Goal: Task Accomplishment & Management: Manage account settings

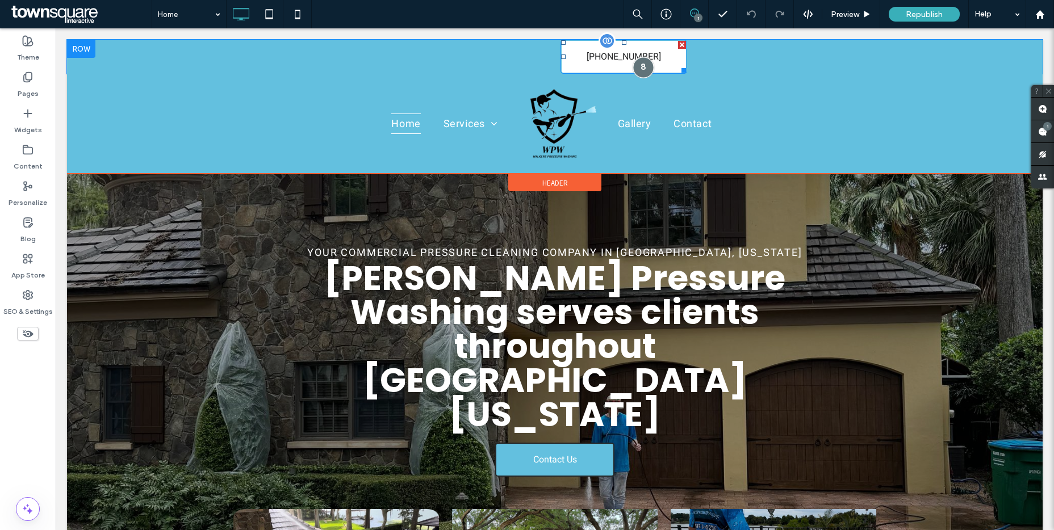
click at [644, 65] on div at bounding box center [643, 67] width 21 height 21
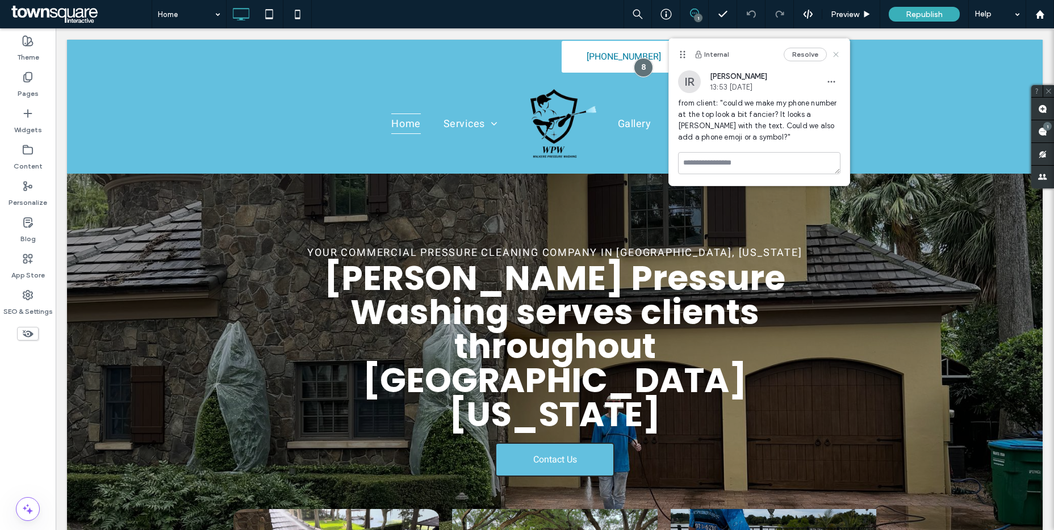
click at [835, 52] on icon at bounding box center [835, 54] width 9 height 9
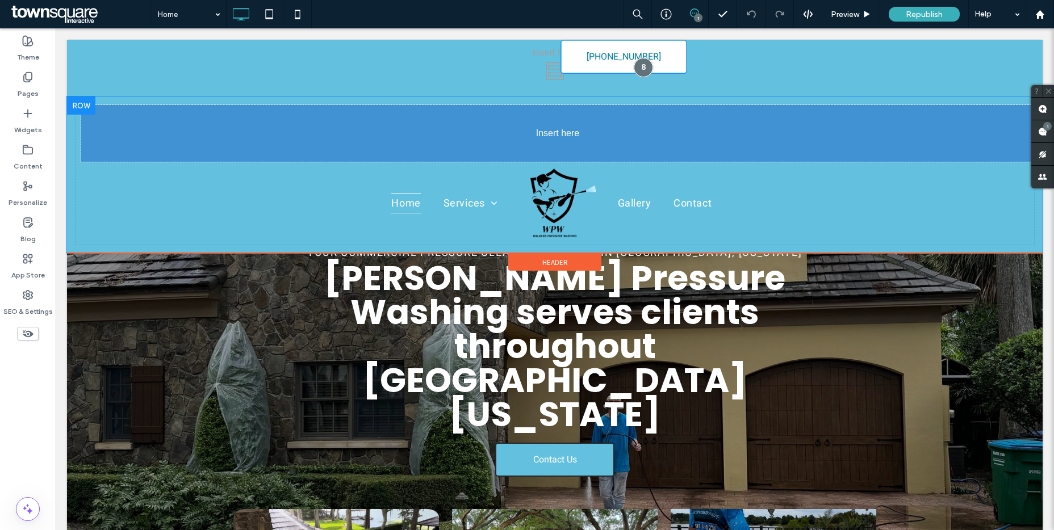
drag, startPoint x: 655, startPoint y: 53, endPoint x: 963, endPoint y: 118, distance: 315.0
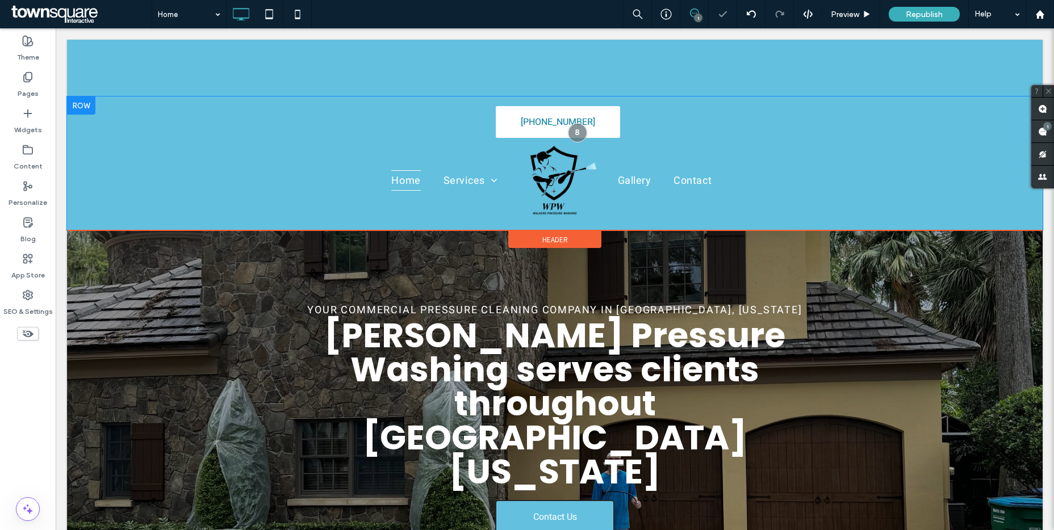
click at [82, 108] on div at bounding box center [81, 106] width 28 height 18
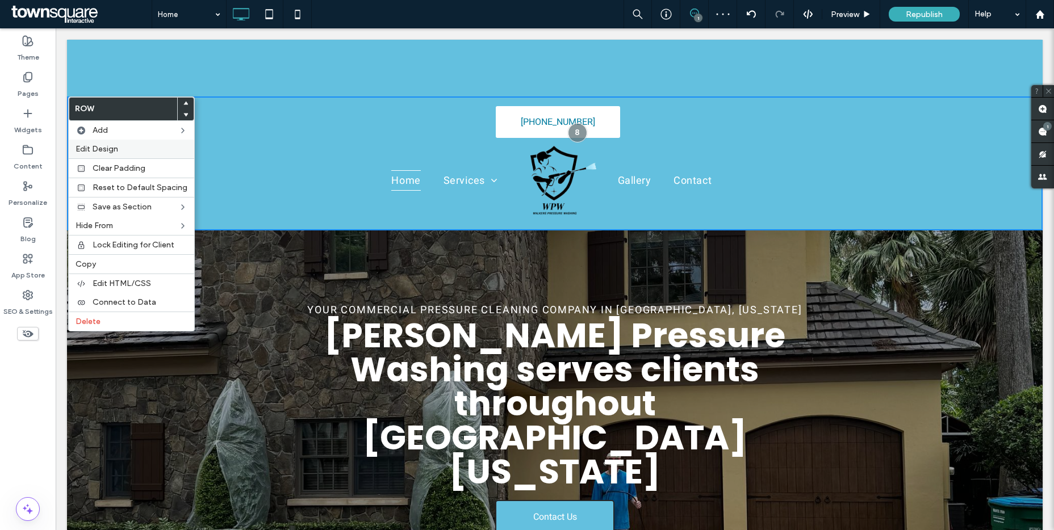
click at [106, 142] on div "Edit Design" at bounding box center [131, 149] width 125 height 19
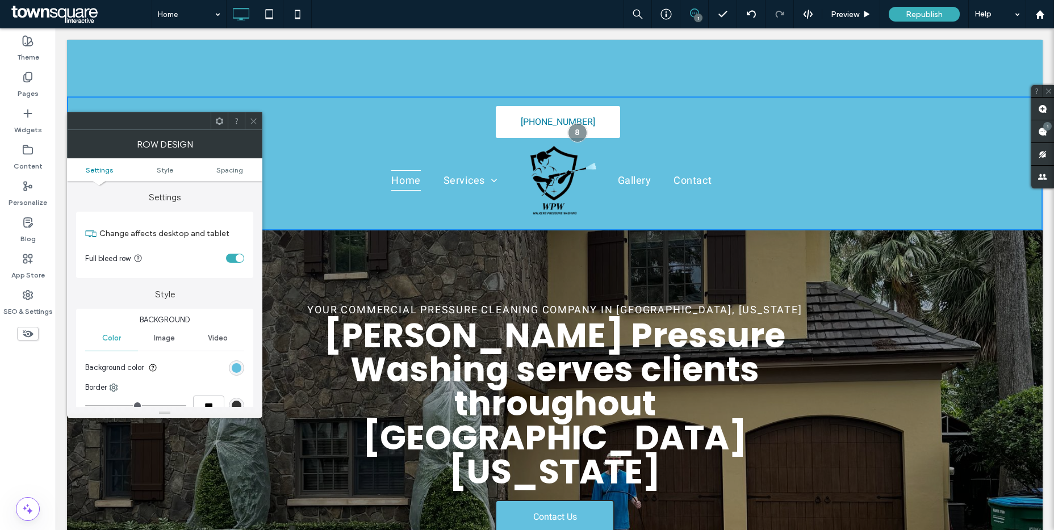
click at [252, 126] on span at bounding box center [253, 120] width 9 height 17
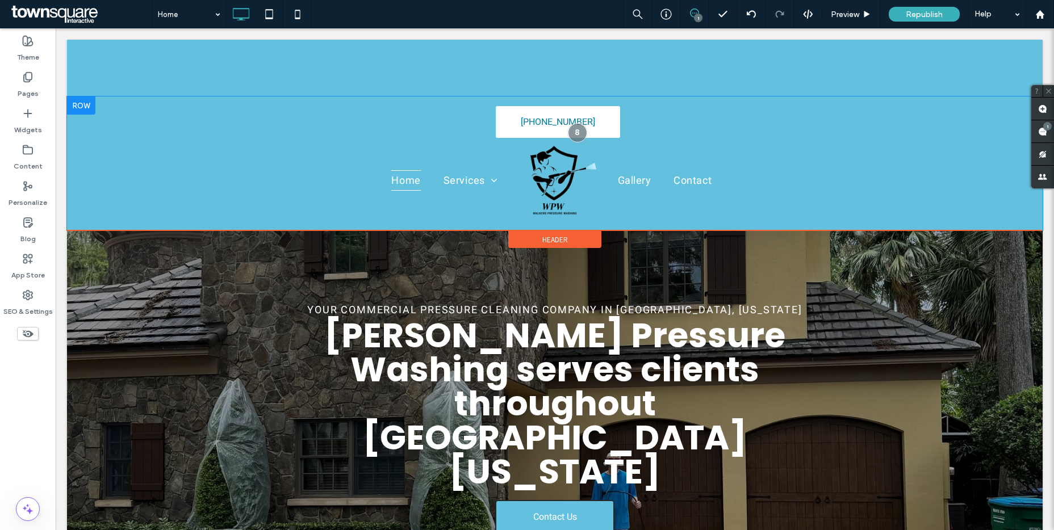
click at [87, 103] on div at bounding box center [81, 106] width 28 height 18
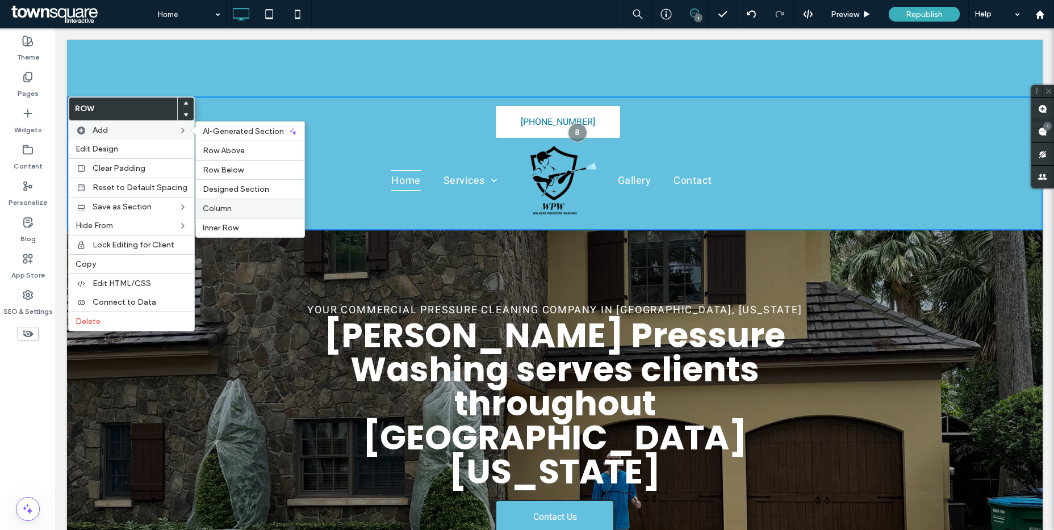
click at [220, 204] on span "Column" at bounding box center [217, 209] width 29 height 10
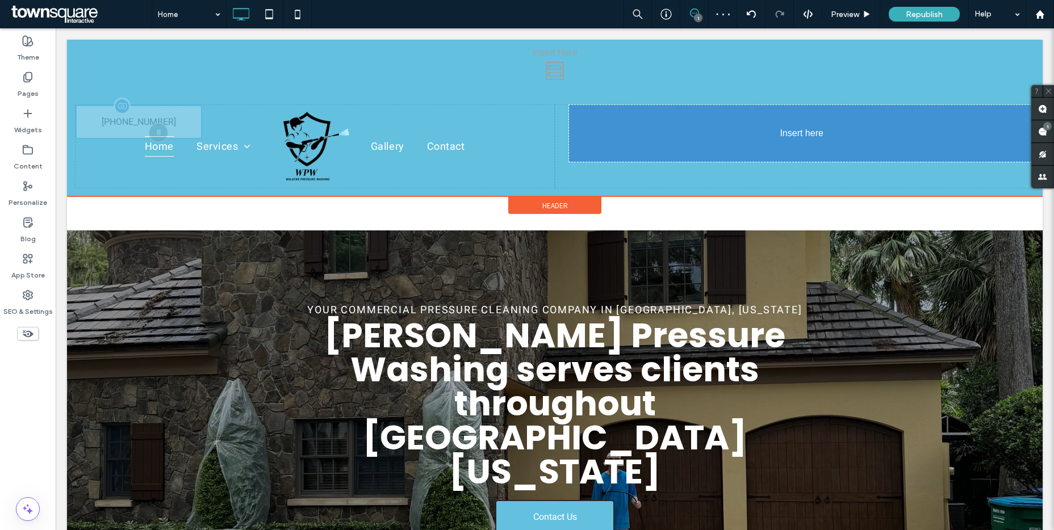
drag, startPoint x: 327, startPoint y: 119, endPoint x: 792, endPoint y: 156, distance: 466.4
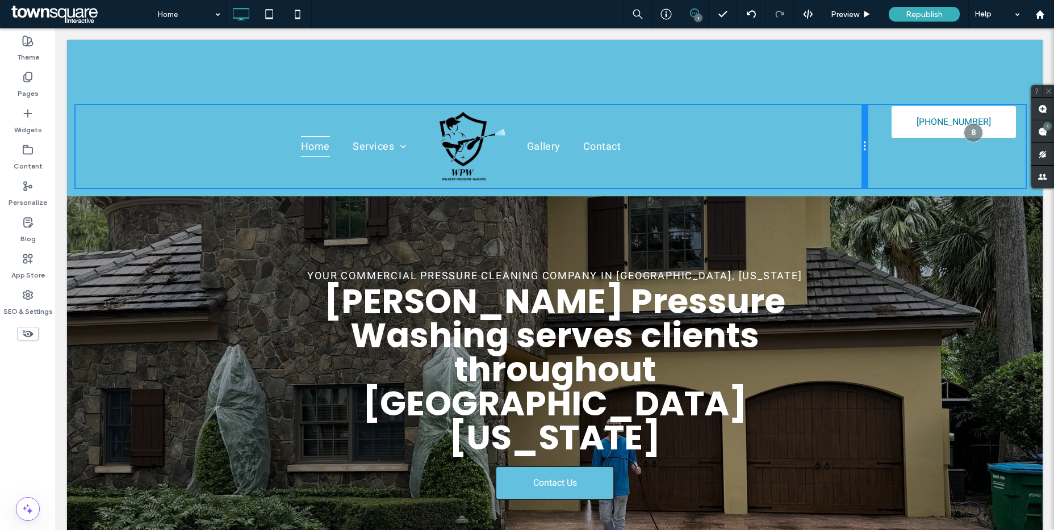
drag, startPoint x: 549, startPoint y: 137, endPoint x: 897, endPoint y: 147, distance: 347.6
click at [897, 147] on div "Home Services House Washing Commercial Pressure Washing Paver Sealing Gallery C…" at bounding box center [554, 146] width 958 height 83
click at [79, 103] on div at bounding box center [81, 106] width 28 height 18
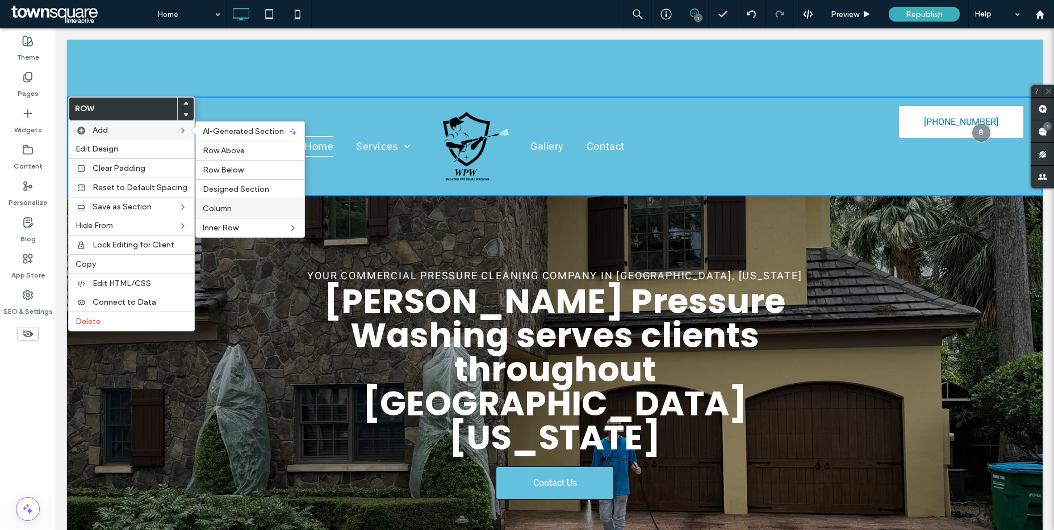
drag, startPoint x: 229, startPoint y: 204, endPoint x: 173, endPoint y: 175, distance: 62.5
click at [229, 204] on label "Column" at bounding box center [250, 209] width 95 height 10
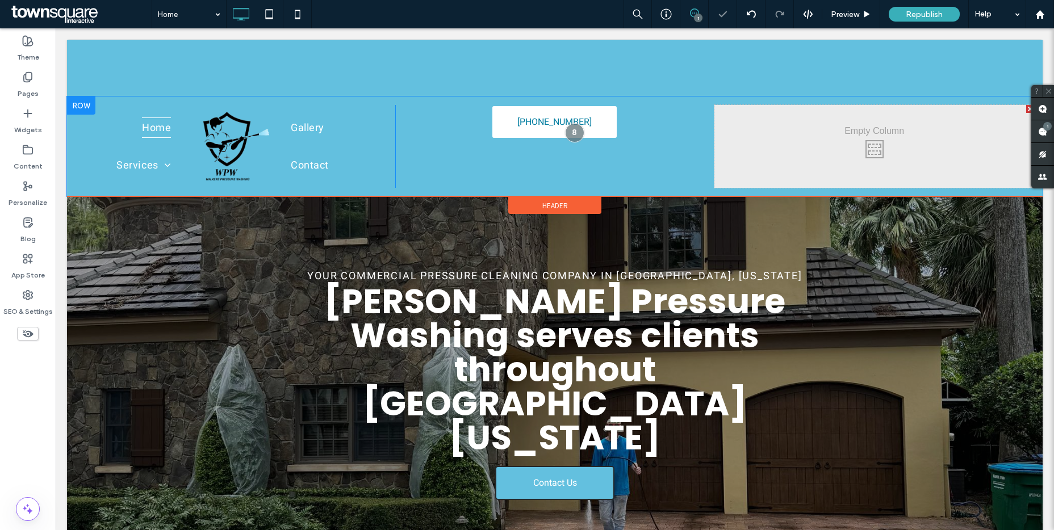
drag, startPoint x: 773, startPoint y: 172, endPoint x: 721, endPoint y: 163, distance: 51.8
click at [720, 165] on div "Click To Paste Click To Paste" at bounding box center [874, 146] width 320 height 83
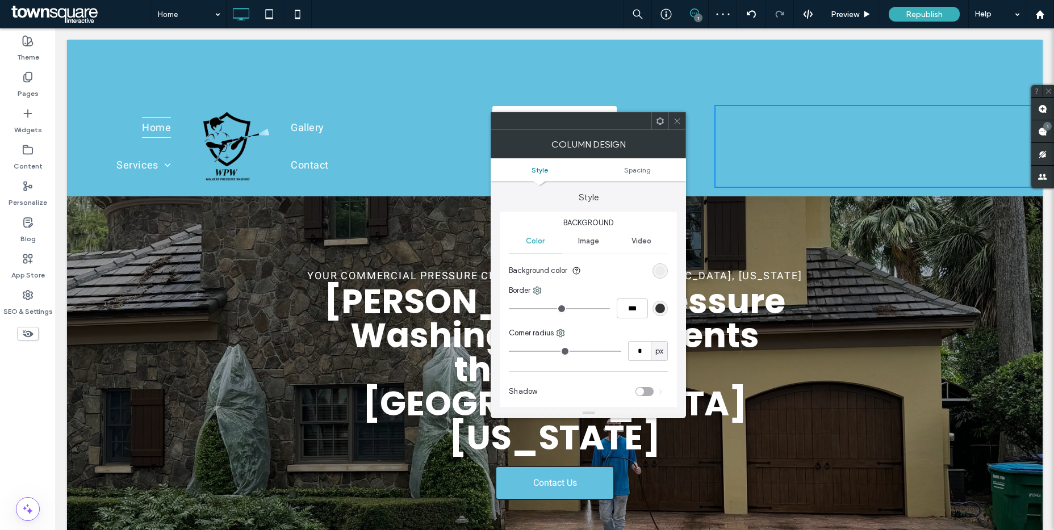
click at [678, 123] on icon at bounding box center [677, 121] width 9 height 9
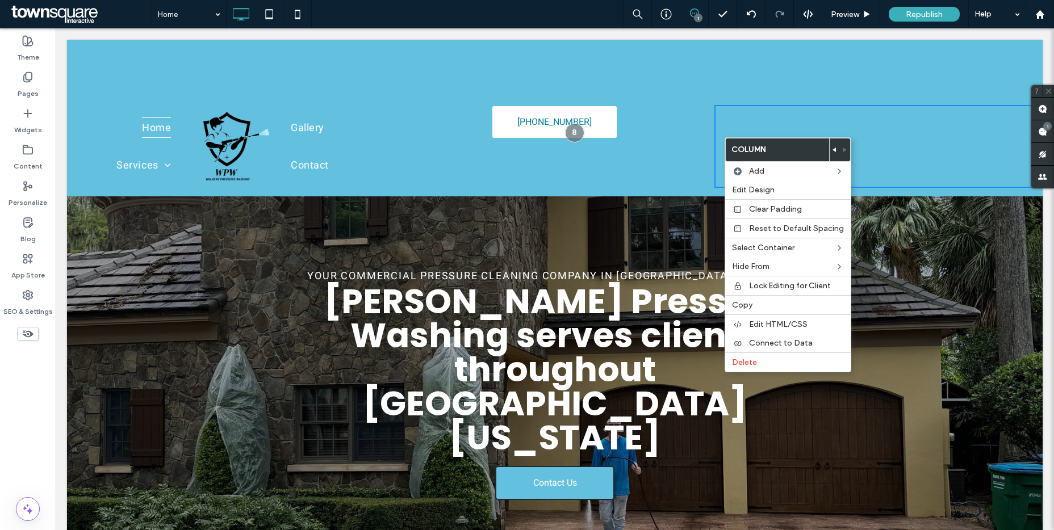
click at [832, 153] on span at bounding box center [834, 150] width 5 height 23
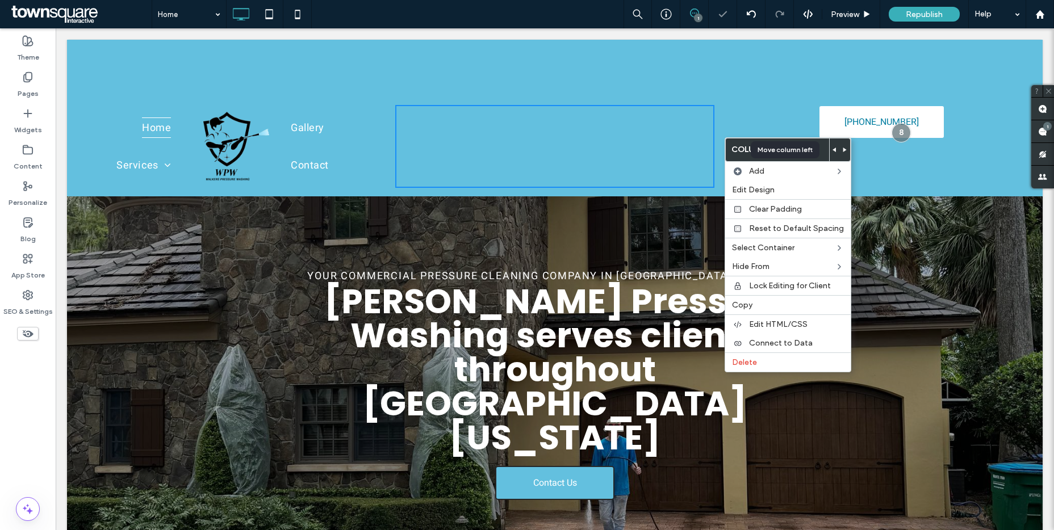
click at [832, 149] on icon at bounding box center [834, 150] width 5 height 5
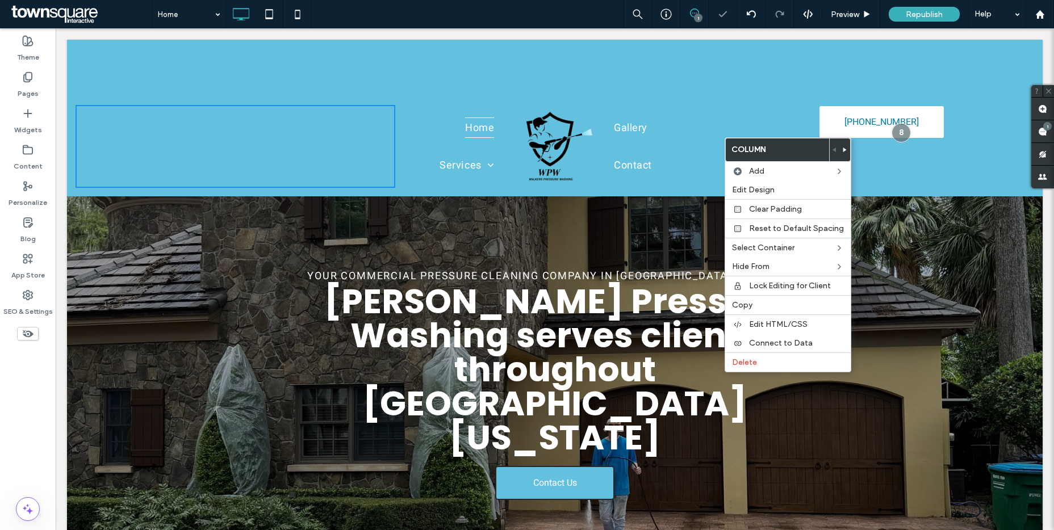
click at [328, 121] on div "Click To Paste Click To Paste" at bounding box center [235, 146] width 320 height 83
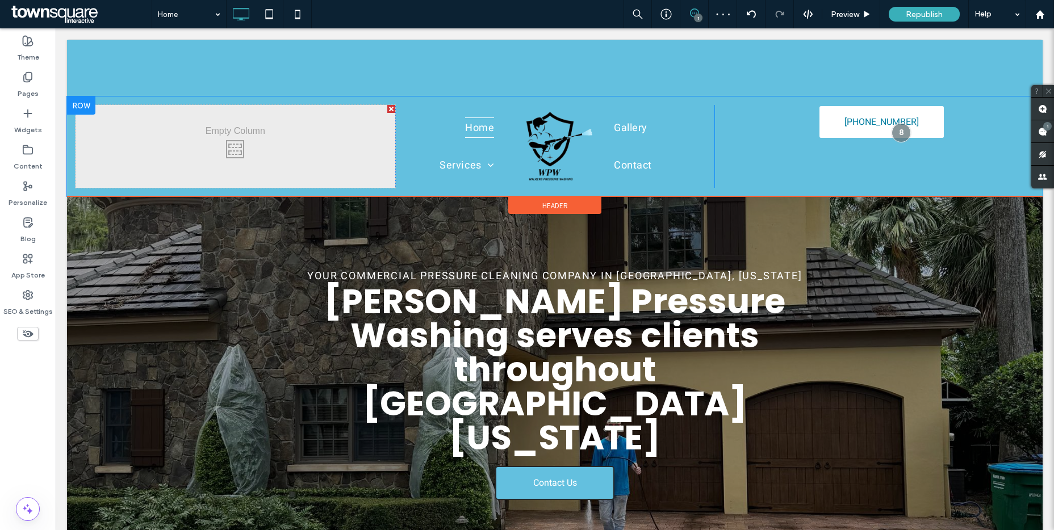
click at [379, 100] on div "Click To Paste Click To Paste Home Services House Washing Commercial Pressure W…" at bounding box center [554, 147] width 975 height 100
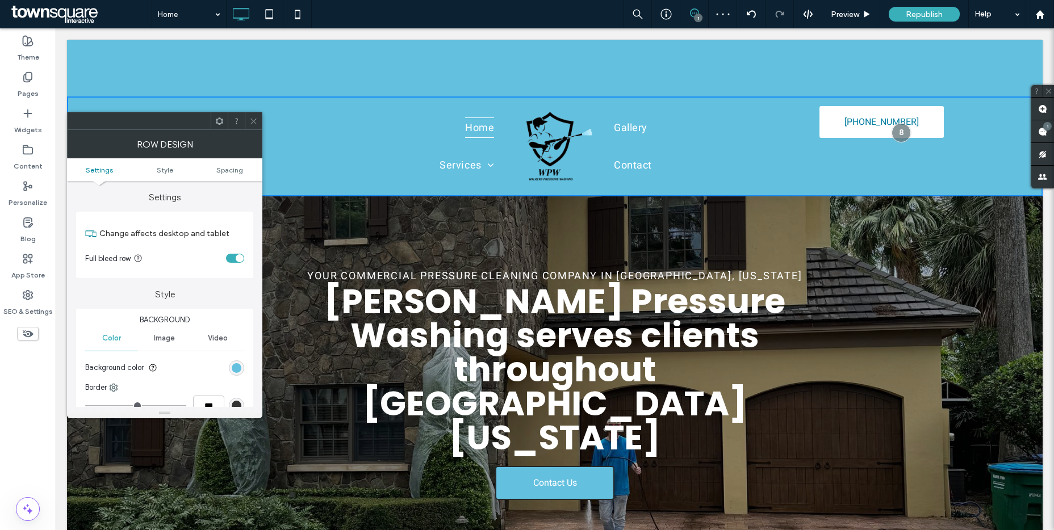
click at [254, 114] on span at bounding box center [253, 120] width 9 height 17
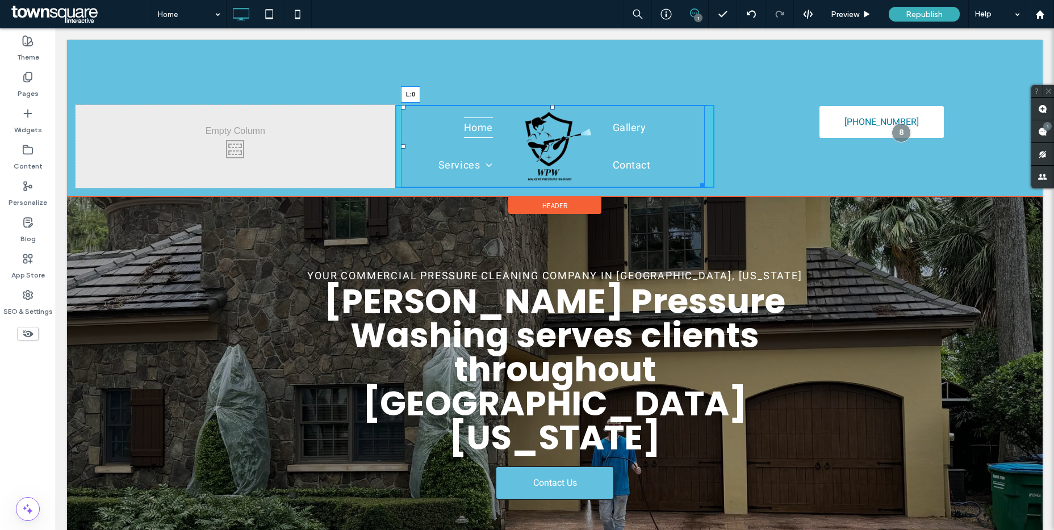
drag, startPoint x: 399, startPoint y: 144, endPoint x: 330, endPoint y: 134, distance: 69.4
click at [330, 134] on div "Click To Paste Click To Paste Home Services House Washing Commercial Pressure W…" at bounding box center [554, 146] width 958 height 83
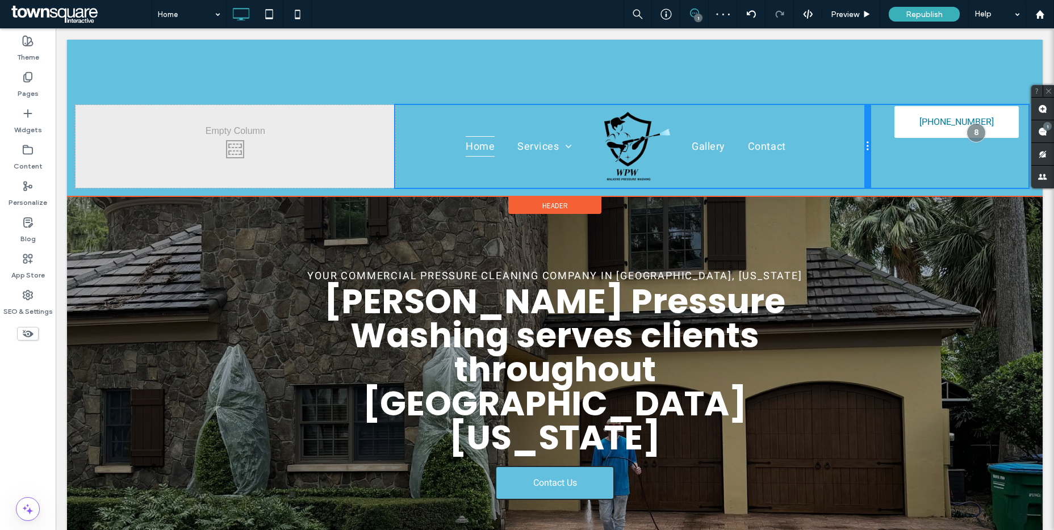
drag, startPoint x: 706, startPoint y: 150, endPoint x: 896, endPoint y: 178, distance: 191.5
click at [896, 178] on div "Click To Paste Click To Paste Home Services House Washing Commercial Pressure W…" at bounding box center [554, 146] width 958 height 83
click at [144, 97] on div "Click To Paste Click To Paste Home Services House Washing Commercial Pressure W…" at bounding box center [554, 147] width 975 height 100
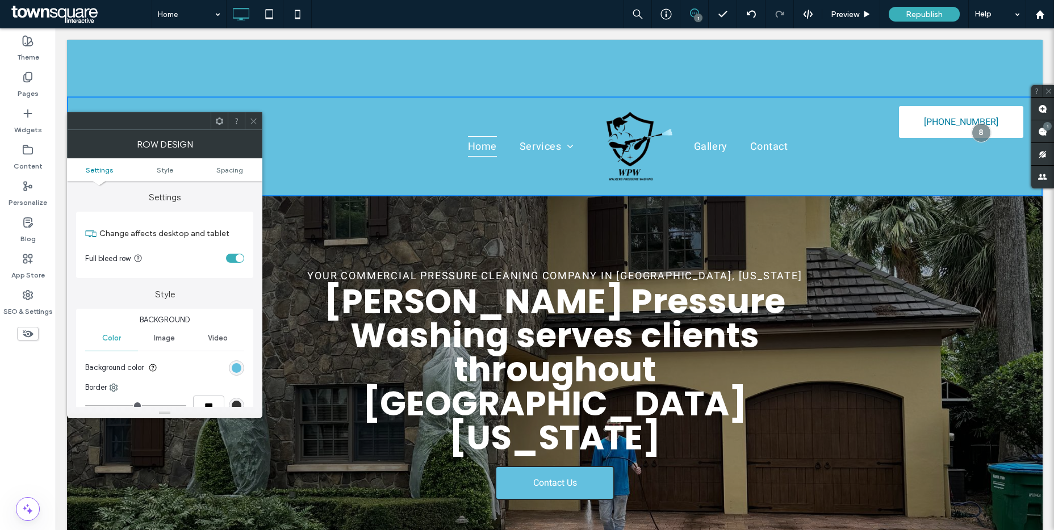
click at [257, 121] on icon at bounding box center [253, 121] width 9 height 9
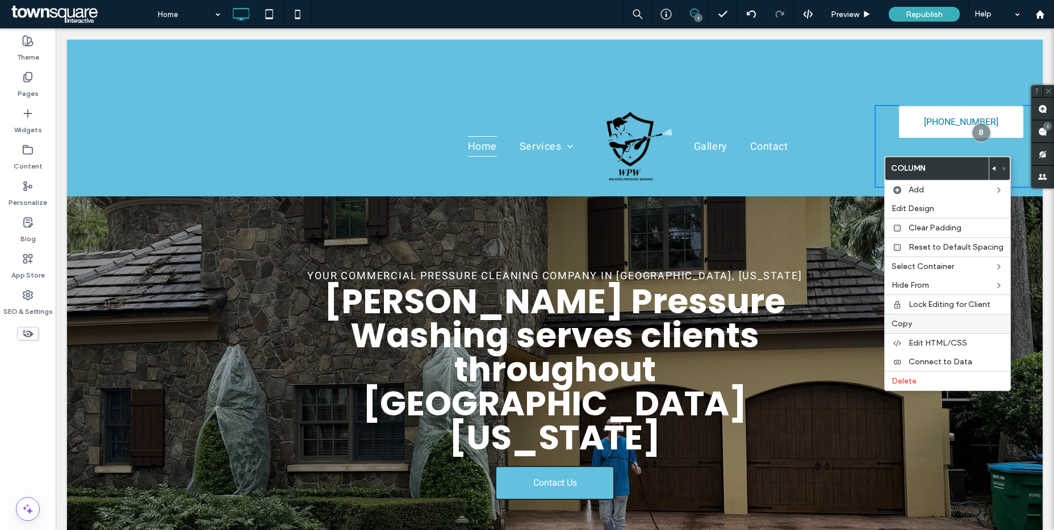
click at [914, 319] on label "Copy" at bounding box center [947, 324] width 112 height 10
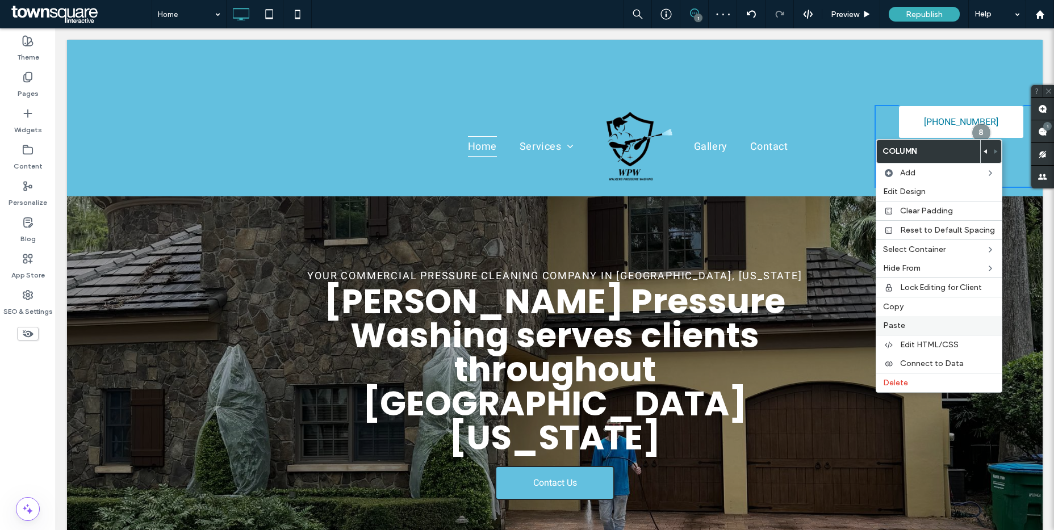
click at [897, 321] on span "Paste" at bounding box center [894, 326] width 22 height 10
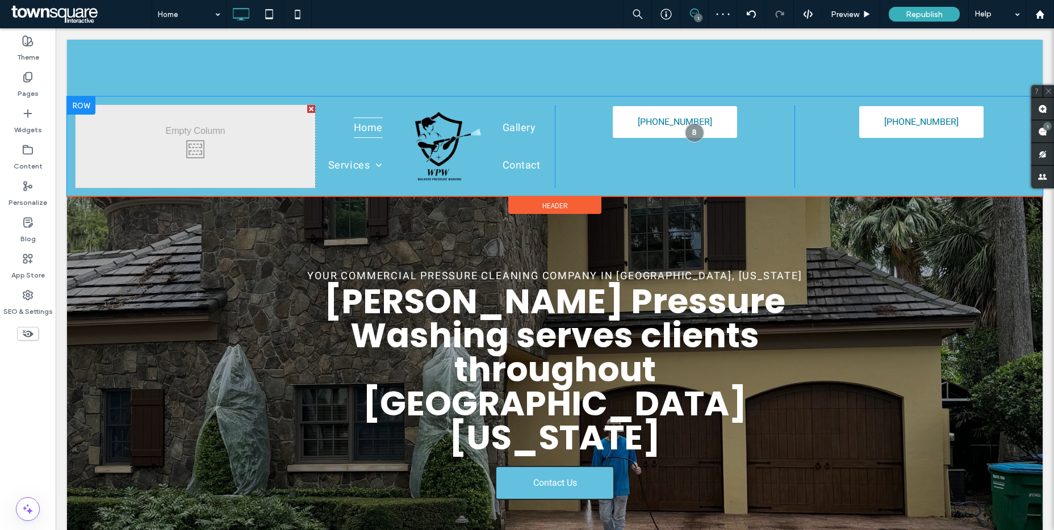
click at [828, 137] on div "[PHONE_NUMBER] Click To Paste Click To Paste" at bounding box center [914, 146] width 240 height 83
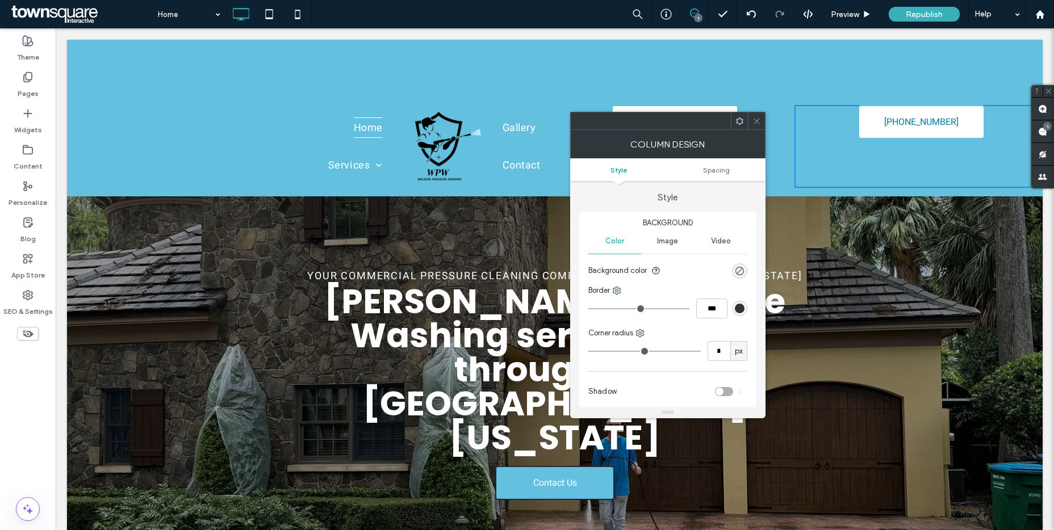
click at [757, 119] on use at bounding box center [756, 121] width 6 height 6
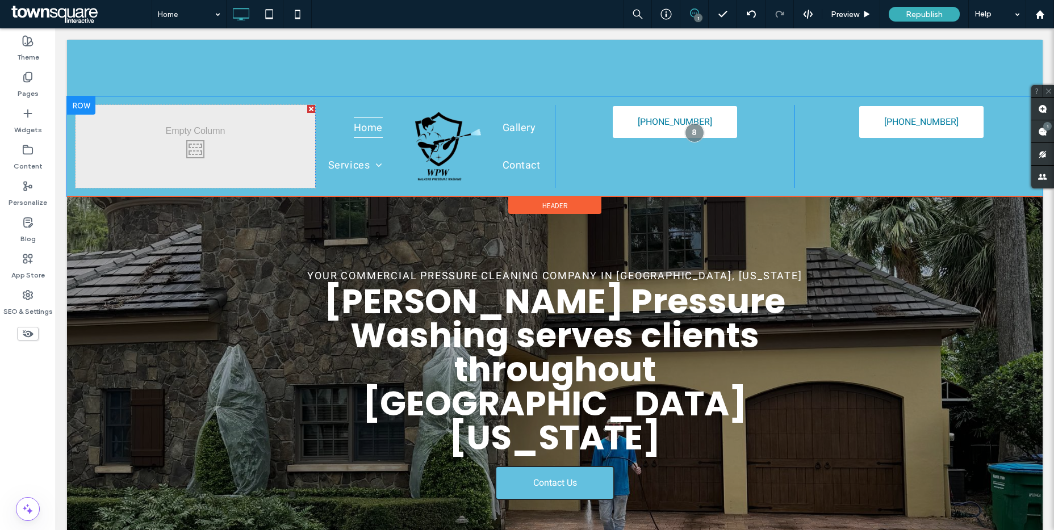
click at [307, 109] on div at bounding box center [311, 109] width 8 height 8
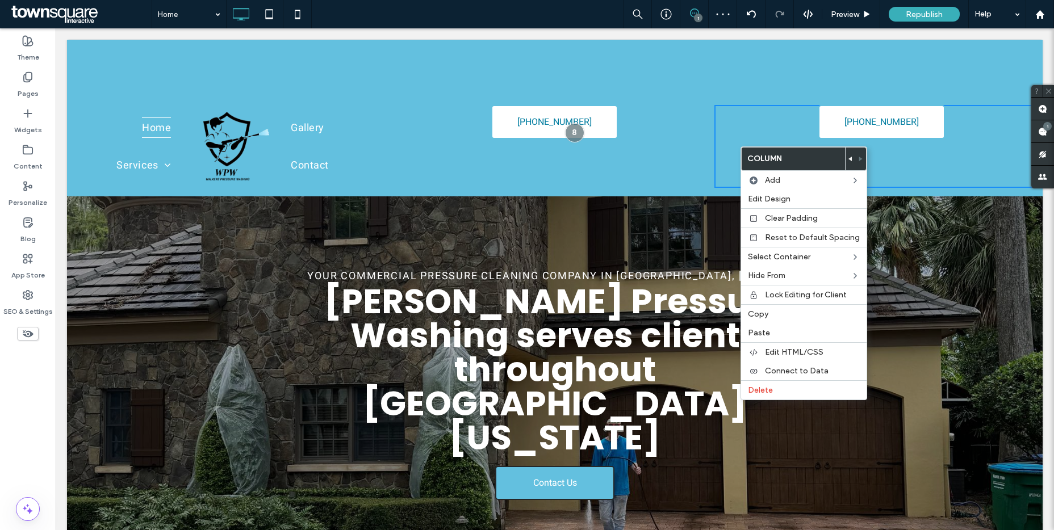
click at [848, 158] on use at bounding box center [849, 159] width 3 height 5
click at [848, 160] on use at bounding box center [849, 159] width 3 height 5
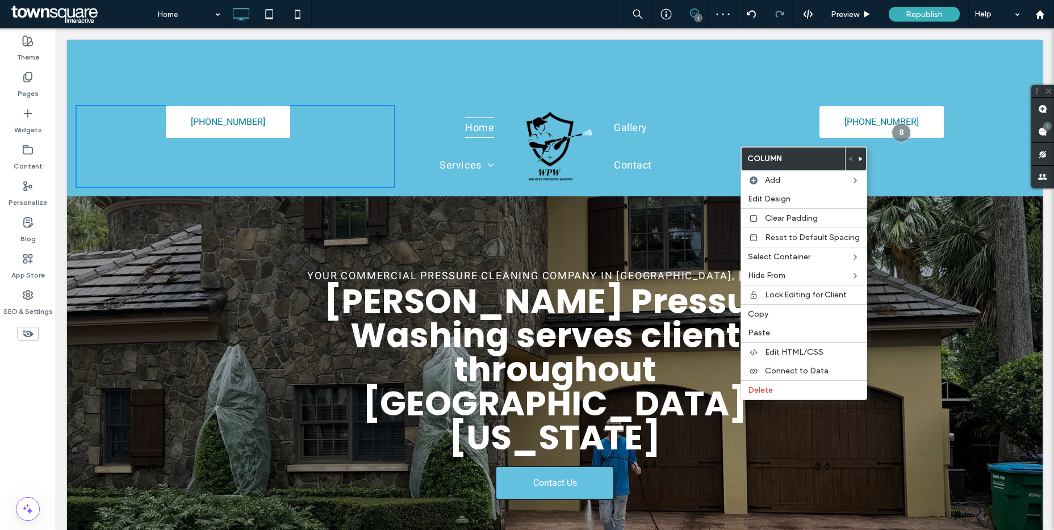
click at [323, 125] on div "[PHONE_NUMBER] Click To Paste Click To Paste" at bounding box center [235, 146] width 320 height 83
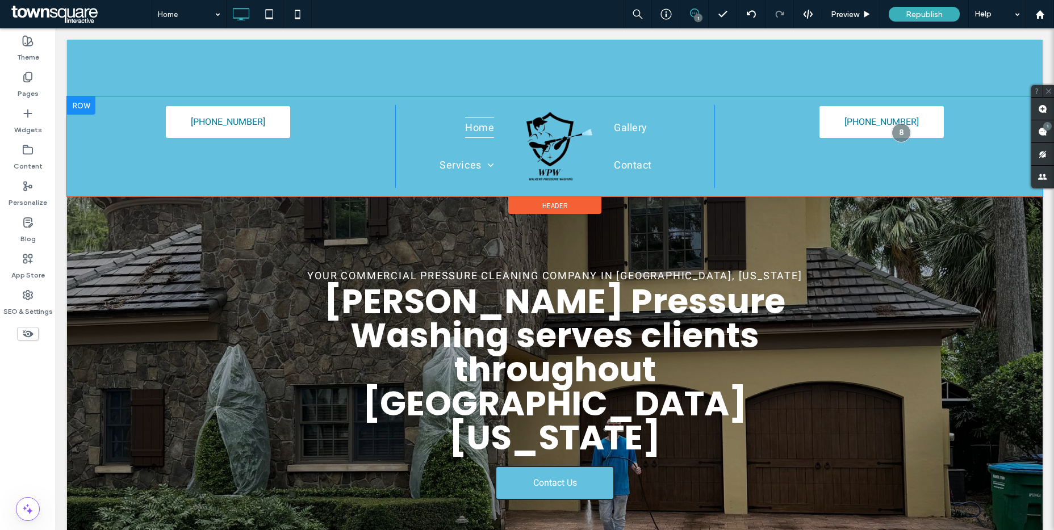
click at [395, 145] on div "Home Services House Washing Commercial Pressure Washing Paver Sealing Gallery C…" at bounding box center [555, 146] width 320 height 83
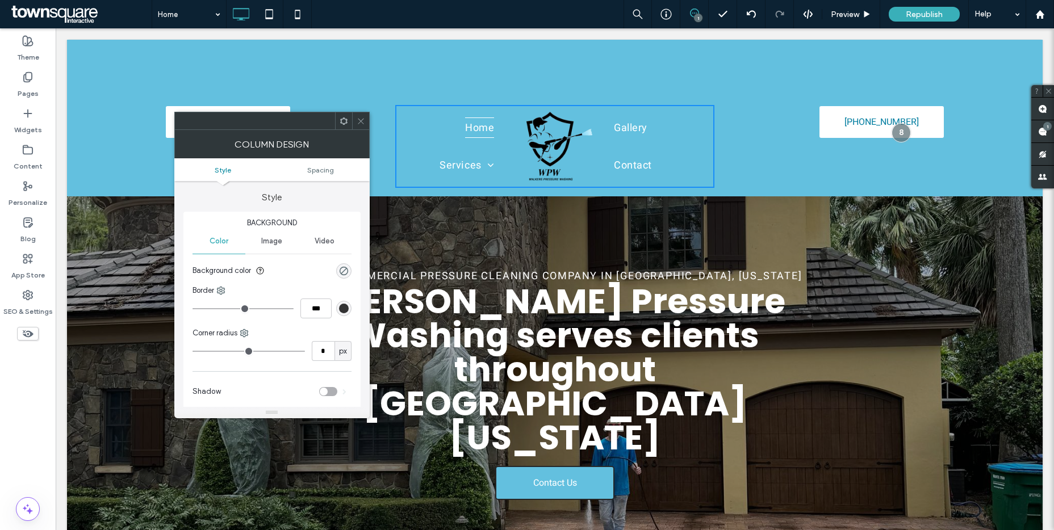
click at [357, 120] on icon at bounding box center [360, 121] width 9 height 9
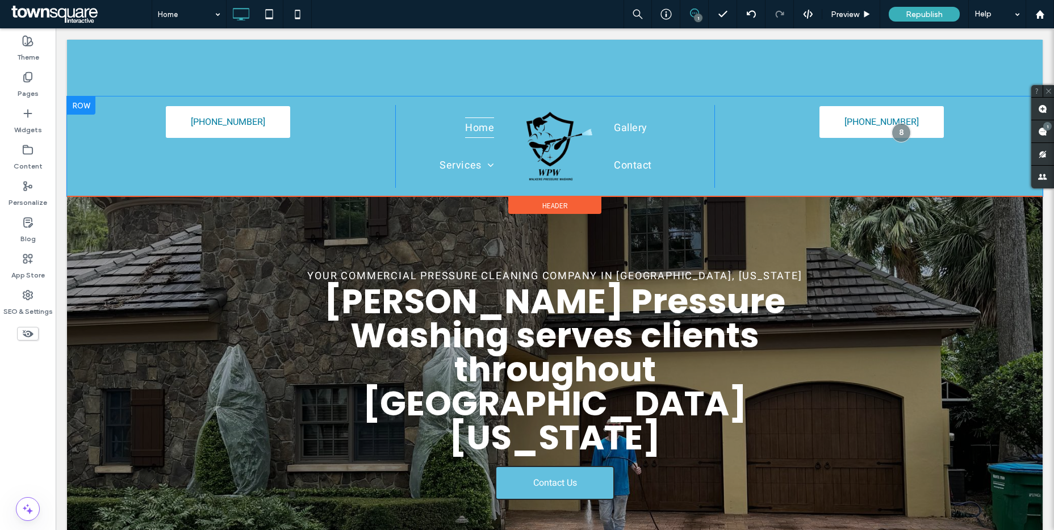
drag, startPoint x: 357, startPoint y: 140, endPoint x: 375, endPoint y: 137, distance: 17.9
click at [357, 140] on div "[PHONE_NUMBER] Click To Paste Click To Paste" at bounding box center [235, 146] width 320 height 83
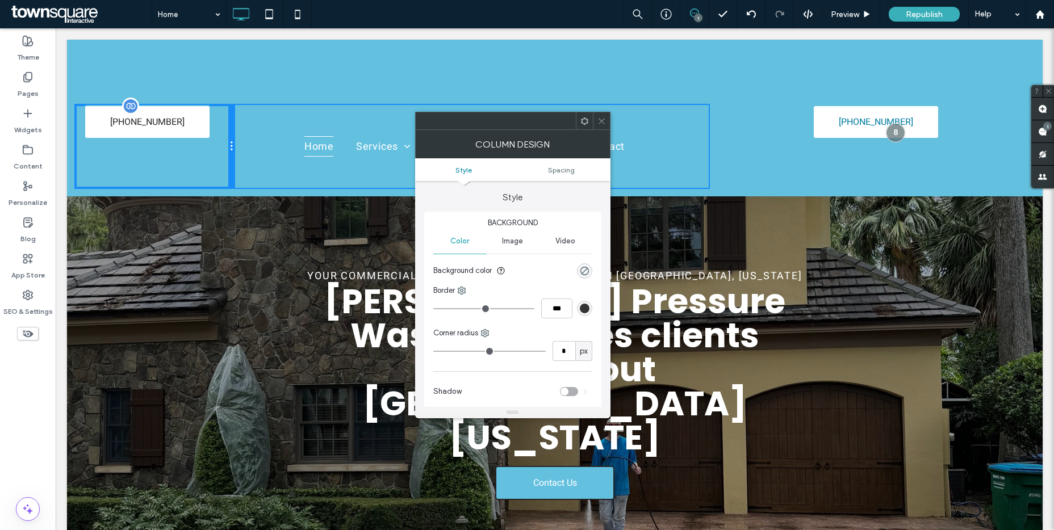
drag, startPoint x: 390, startPoint y: 145, endPoint x: 207, endPoint y: 128, distance: 183.6
click at [207, 128] on div "[PHONE_NUMBER] Click To Paste Click To Paste" at bounding box center [154, 146] width 158 height 83
click at [714, 143] on div "Click To Paste Click To Paste [PHONE_NUMBER]" at bounding box center [874, 146] width 320 height 83
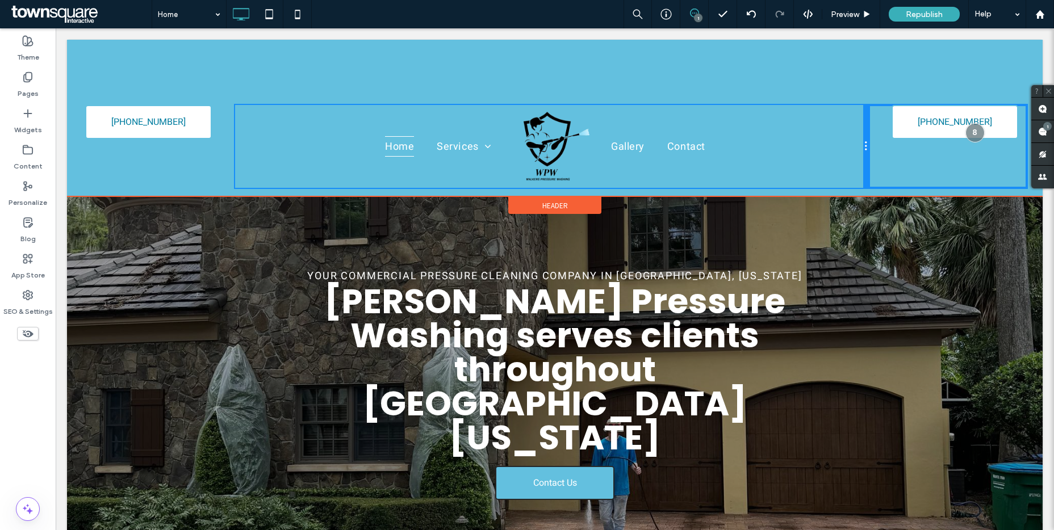
drag, startPoint x: 706, startPoint y: 144, endPoint x: 860, endPoint y: 144, distance: 154.4
click at [863, 144] on div at bounding box center [866, 146] width 6 height 83
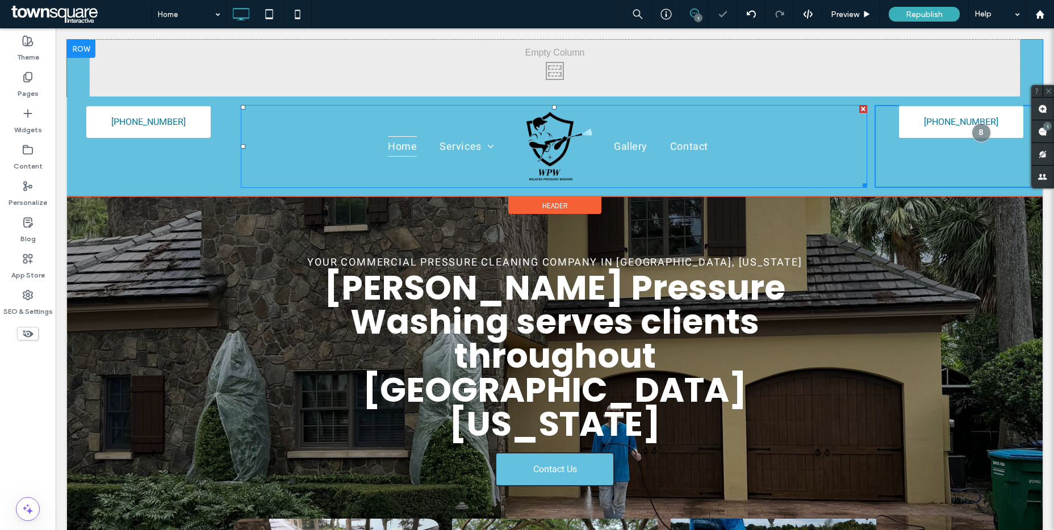
scroll to position [20, 0]
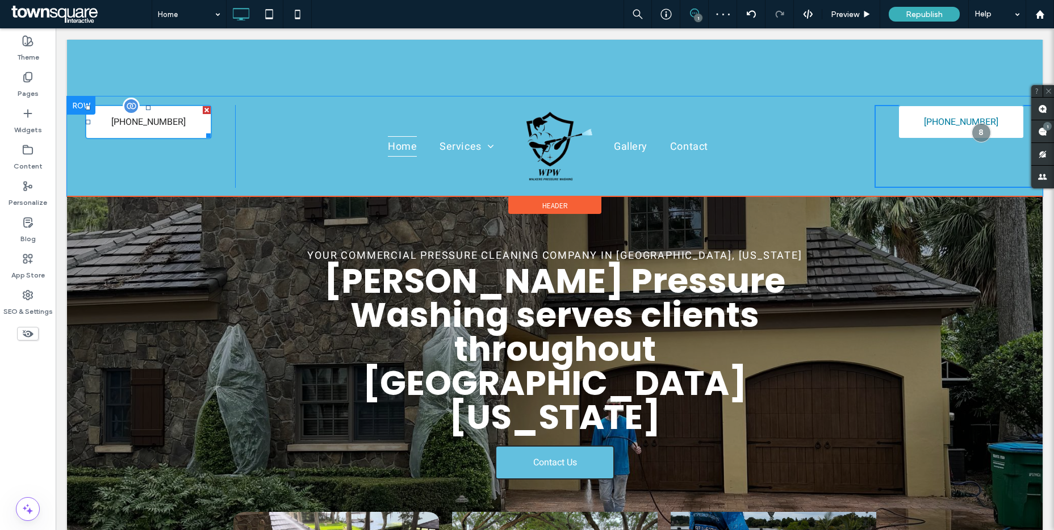
click at [205, 110] on div at bounding box center [207, 110] width 8 height 8
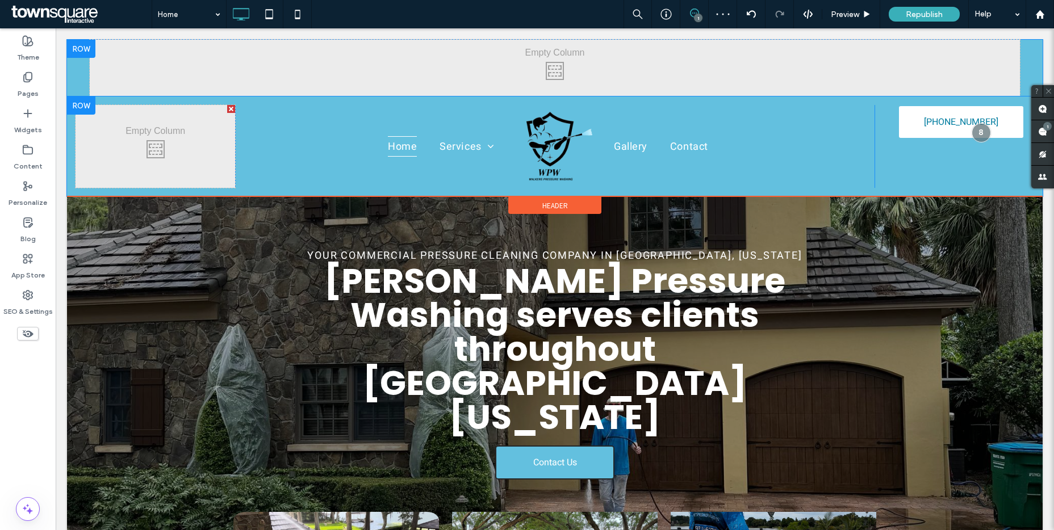
click at [84, 47] on div at bounding box center [81, 49] width 28 height 18
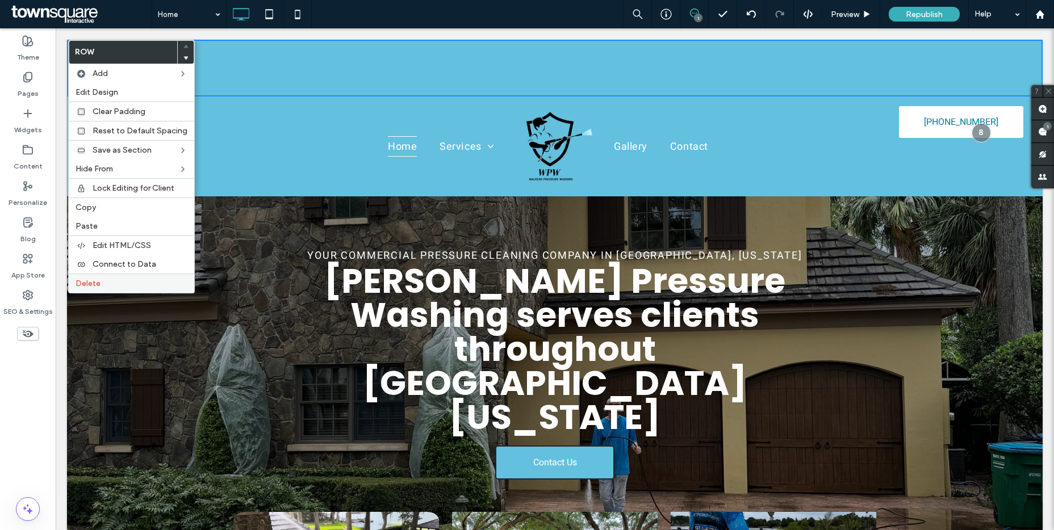
click at [129, 278] on div "Delete" at bounding box center [131, 283] width 125 height 19
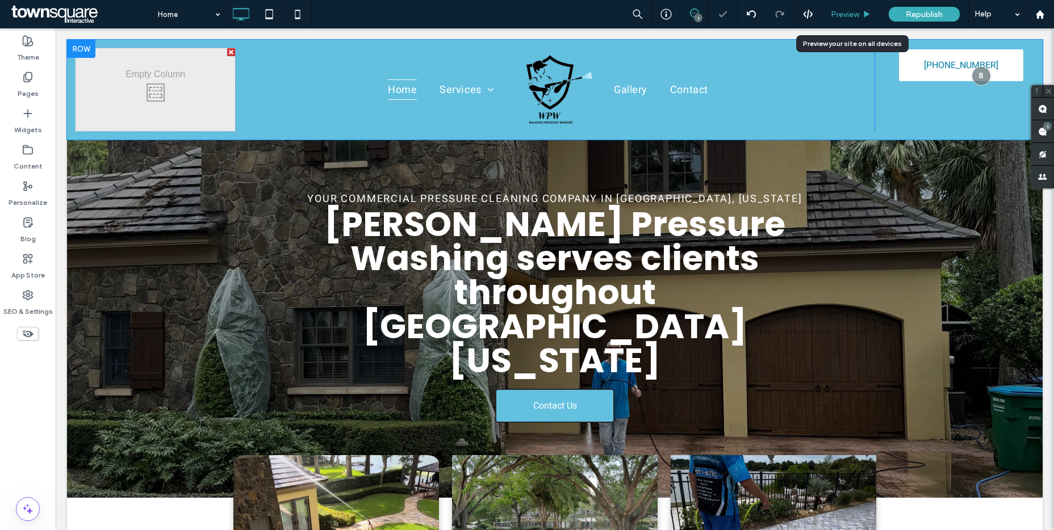
click at [869, 12] on icon at bounding box center [866, 14] width 9 height 9
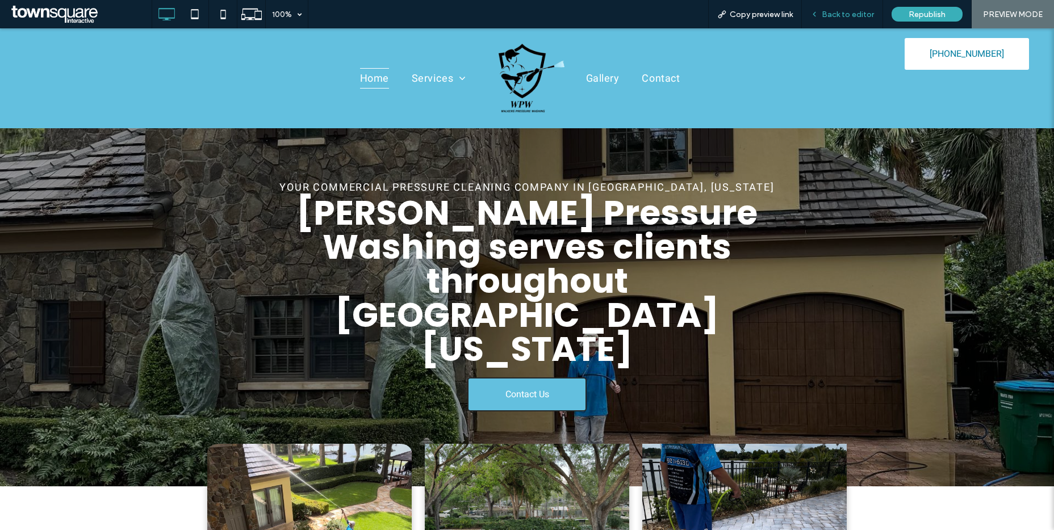
click at [843, 18] on span "Back to editor" at bounding box center [847, 15] width 52 height 10
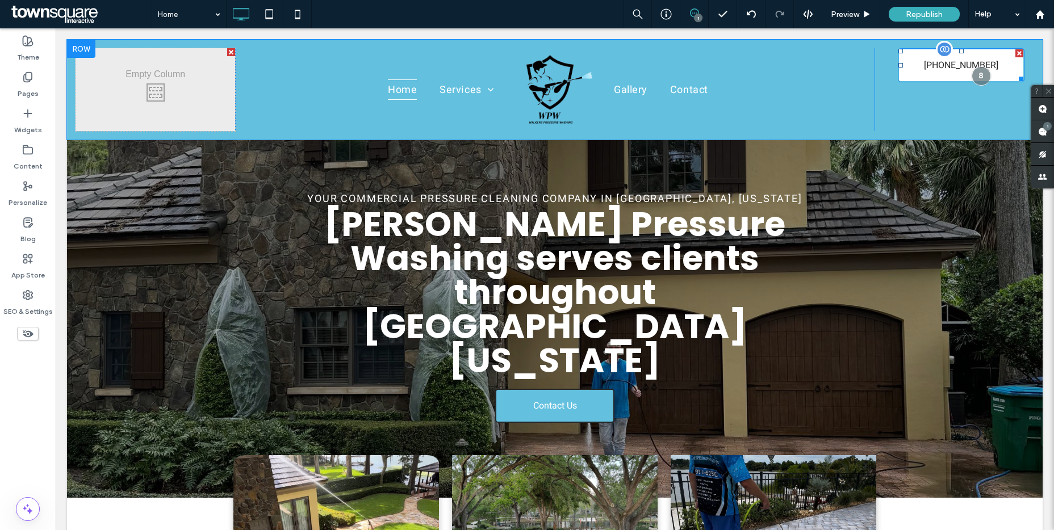
click at [916, 54] on link "[PHONE_NUMBER]" at bounding box center [960, 65] width 127 height 34
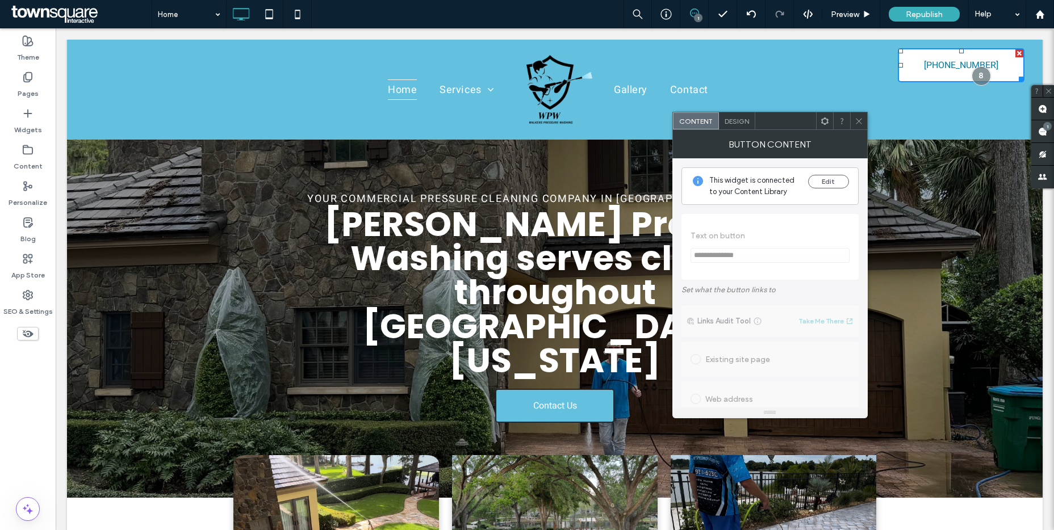
click at [737, 124] on span "Design" at bounding box center [736, 121] width 24 height 9
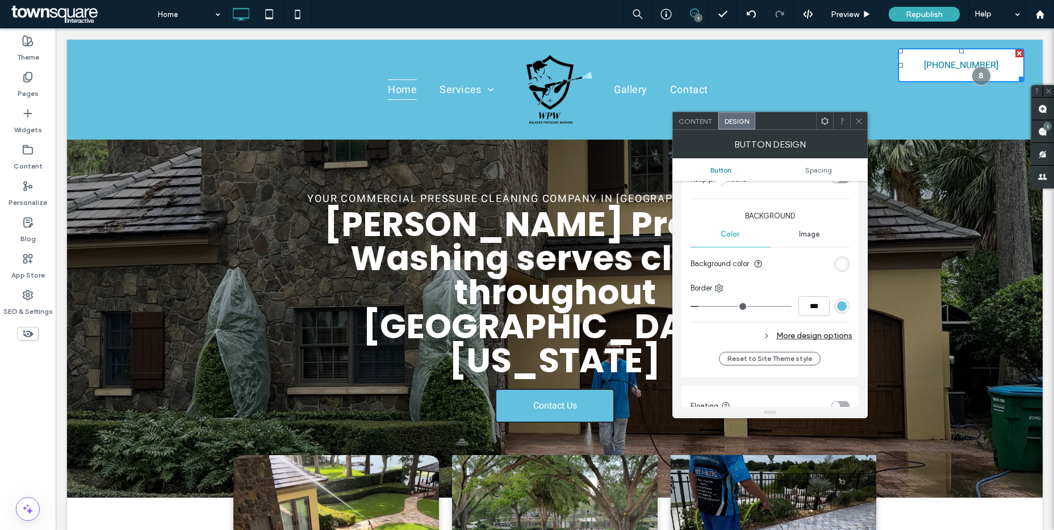
scroll to position [253, 0]
click at [810, 307] on input "***" at bounding box center [813, 306] width 31 height 20
type input "***"
type input "*"
type input "***"
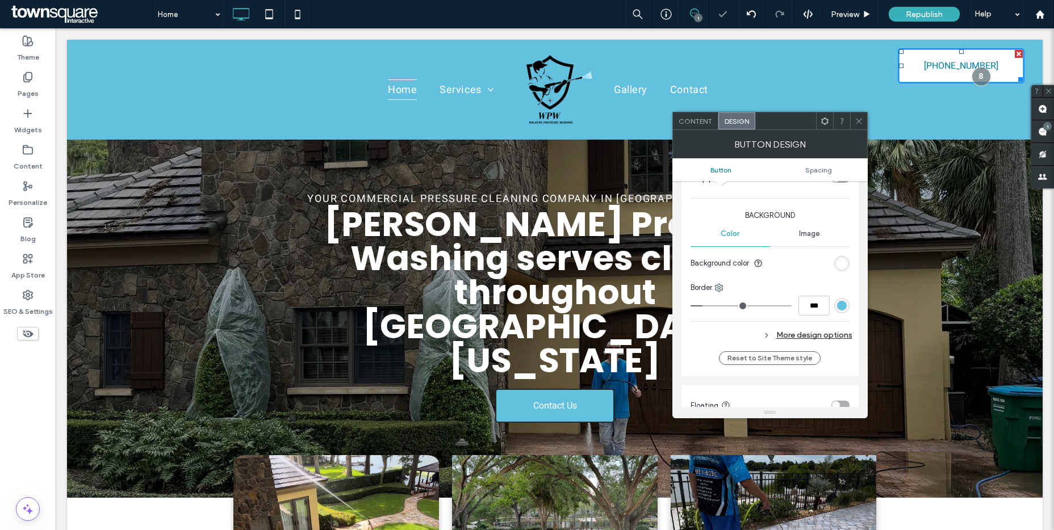
click at [840, 303] on div "rgb(99, 192, 223)" at bounding box center [842, 306] width 10 height 10
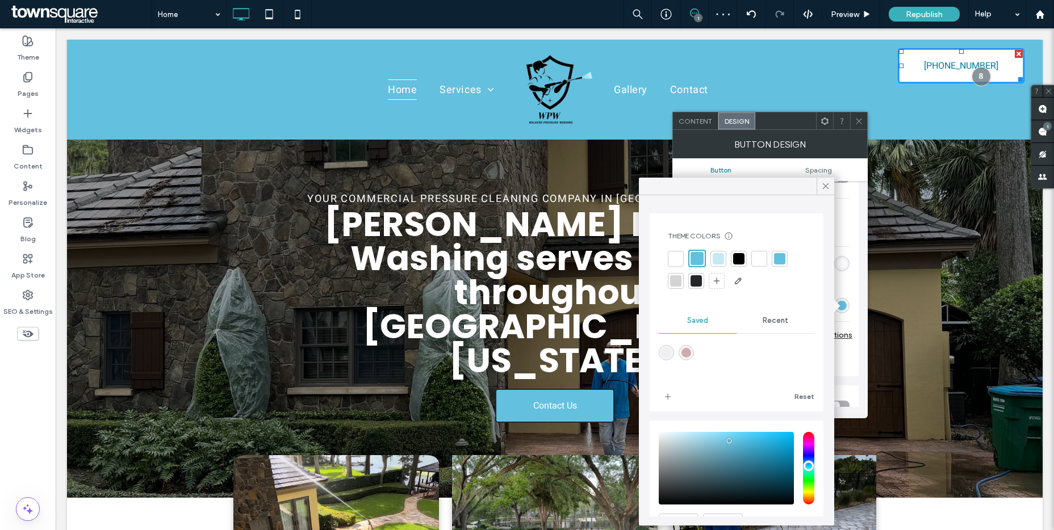
click at [735, 257] on div at bounding box center [738, 258] width 11 height 11
drag, startPoint x: 825, startPoint y: 184, endPoint x: 832, endPoint y: 174, distance: 11.8
click at [825, 184] on icon at bounding box center [825, 186] width 10 height 10
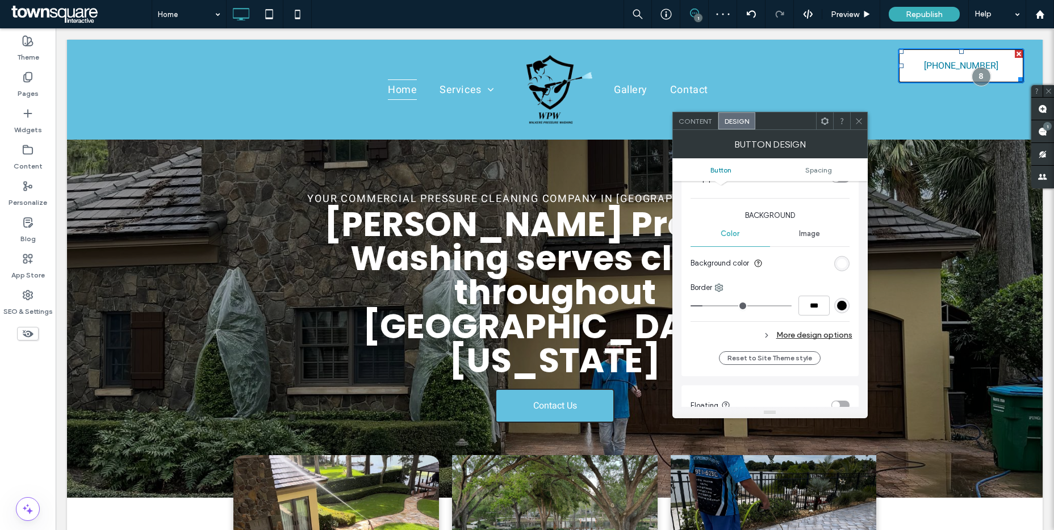
click at [857, 120] on icon at bounding box center [858, 121] width 9 height 9
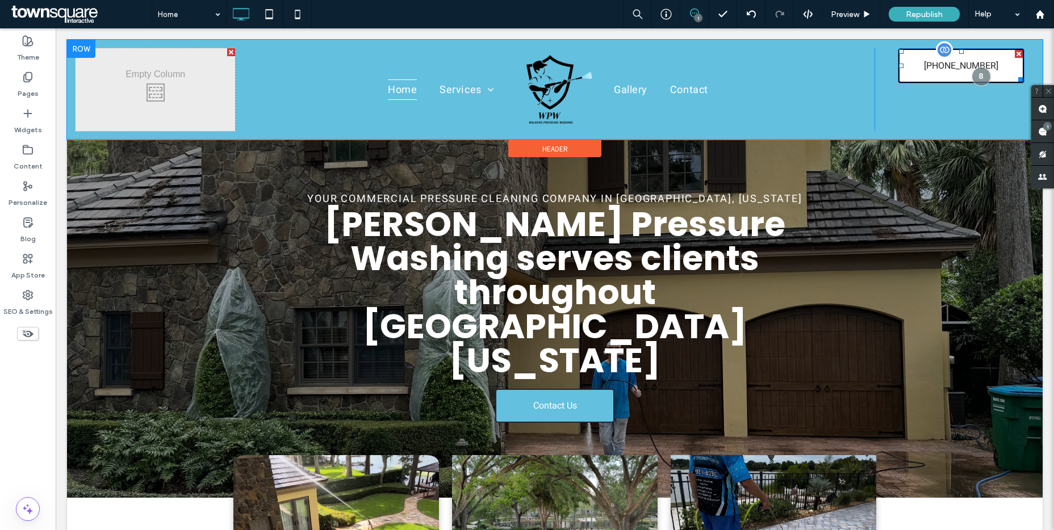
click at [899, 64] on div at bounding box center [901, 66] width 5 height 5
click at [956, 81] on link "[PHONE_NUMBER]" at bounding box center [958, 65] width 123 height 35
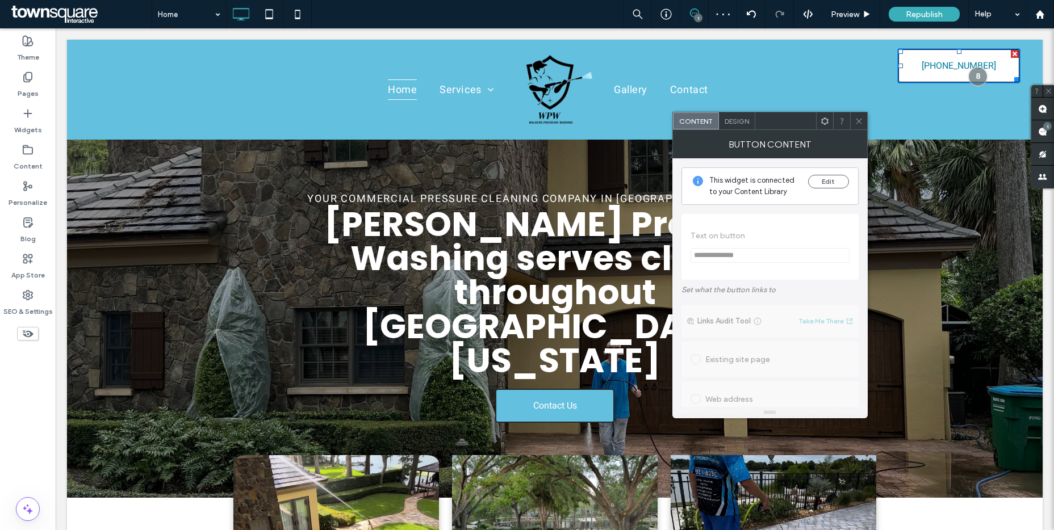
click at [744, 116] on div "Design" at bounding box center [737, 120] width 36 height 17
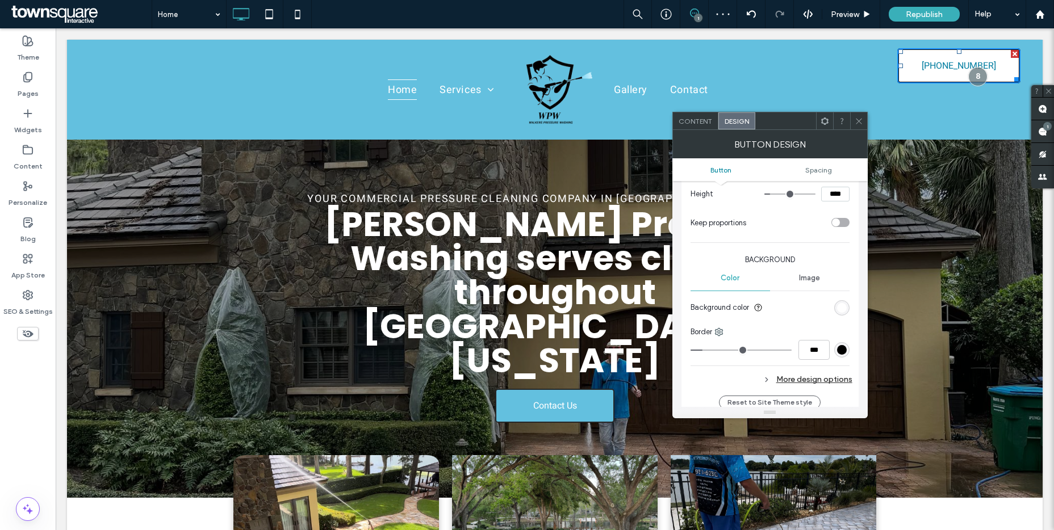
scroll to position [211, 0]
click at [804, 351] on input "***" at bounding box center [813, 348] width 31 height 20
type input "***"
type input "*"
type input "***"
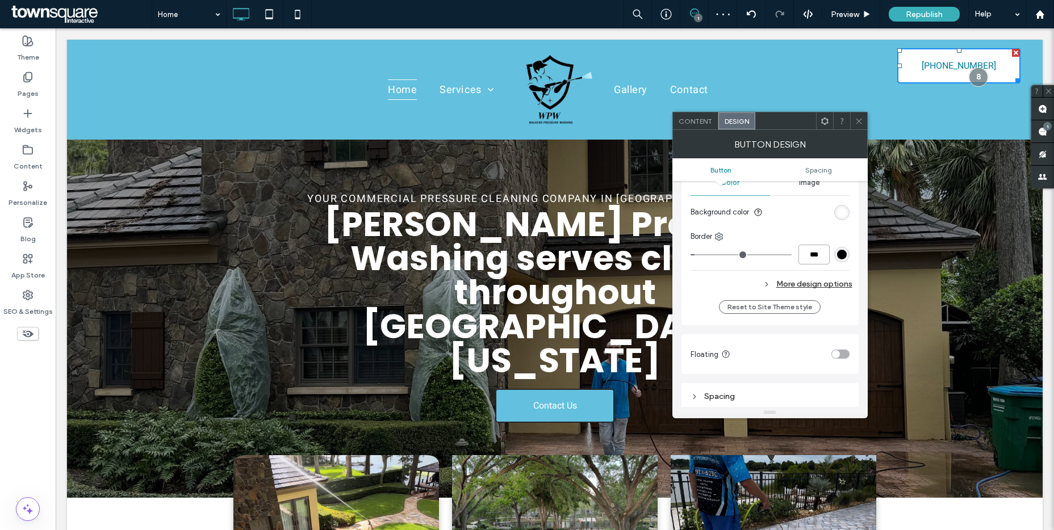
scroll to position [292, 0]
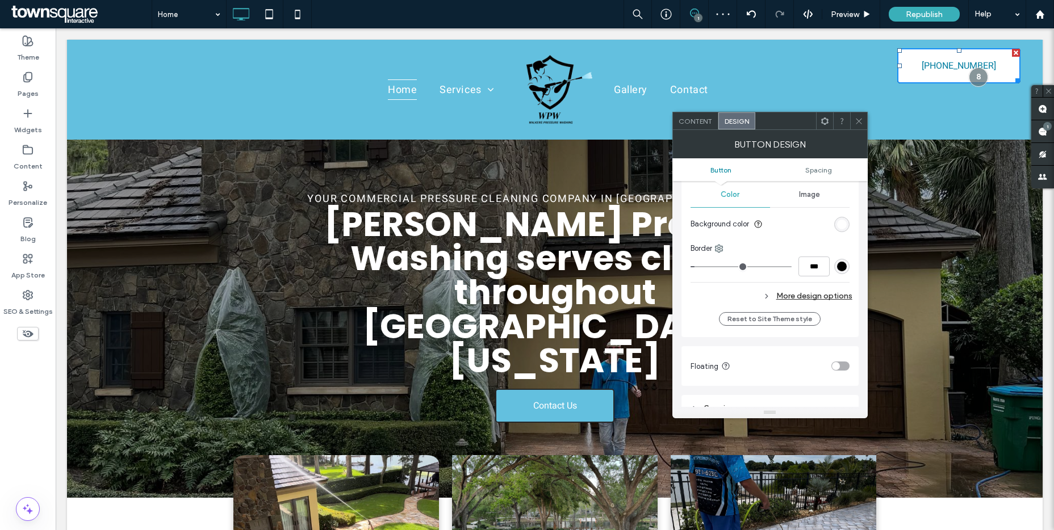
click at [796, 298] on div "More design options" at bounding box center [771, 295] width 162 height 15
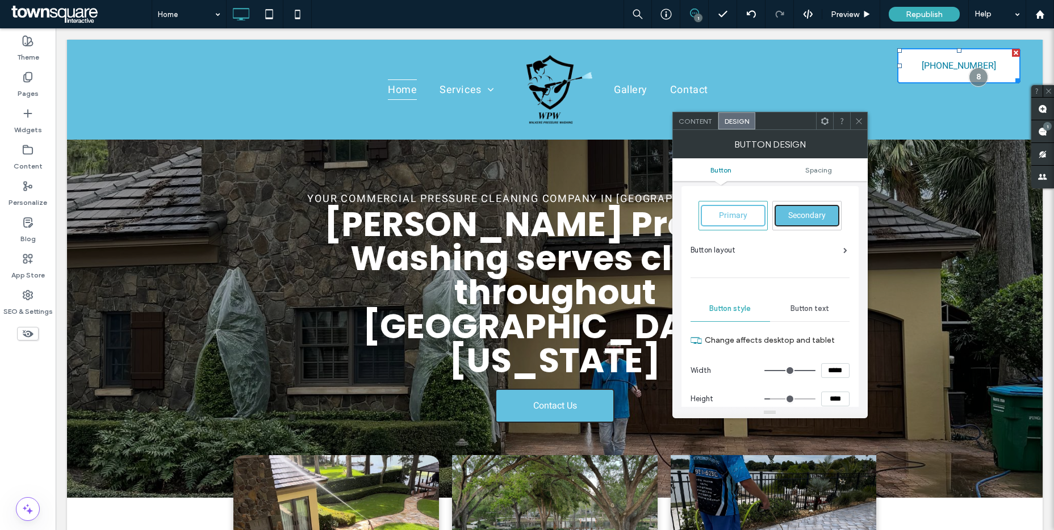
scroll to position [0, 0]
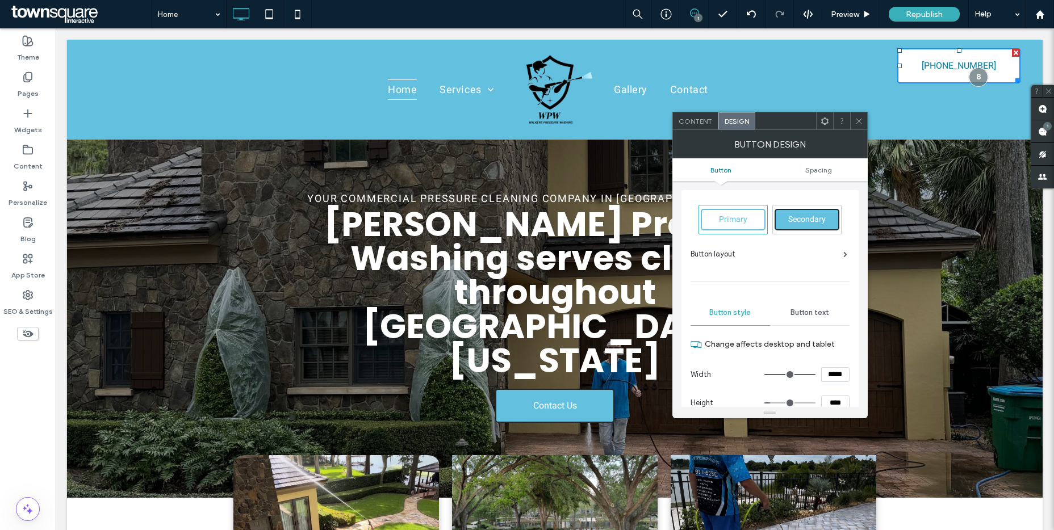
click at [841, 251] on div "Button layout" at bounding box center [768, 254] width 157 height 11
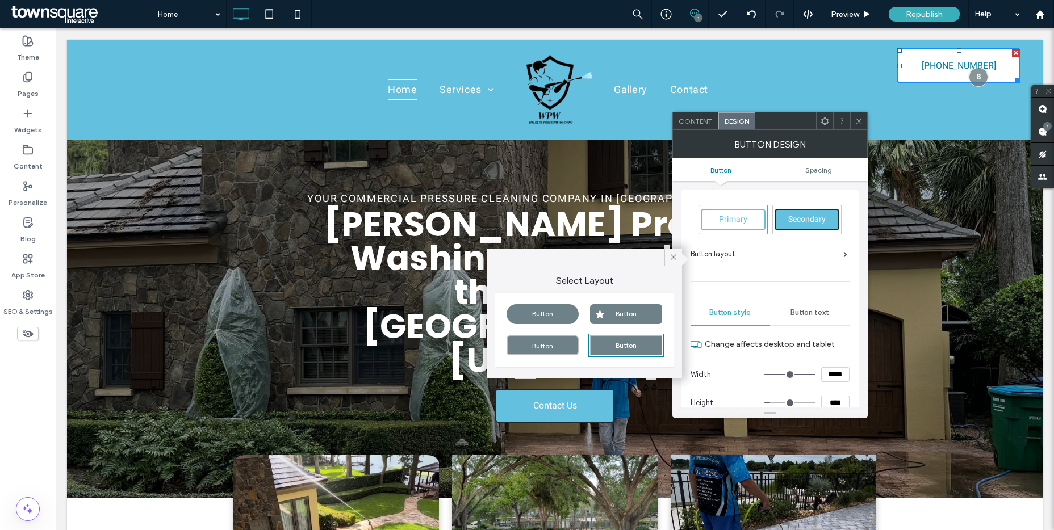
click at [626, 312] on div "Button" at bounding box center [626, 314] width 72 height 20
type input "*"
click at [674, 259] on icon at bounding box center [673, 257] width 10 height 10
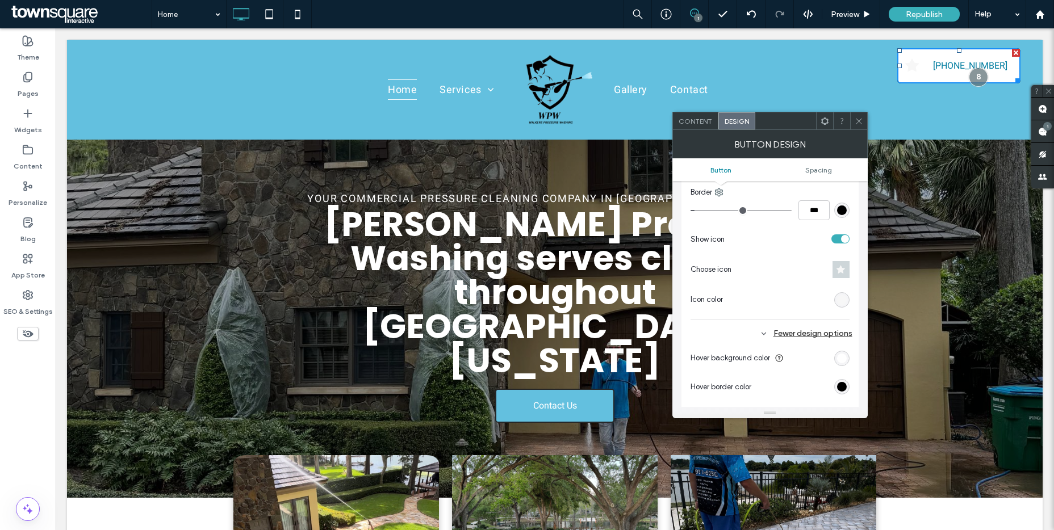
scroll to position [351, 0]
click at [843, 267] on icon at bounding box center [840, 267] width 9 height 9
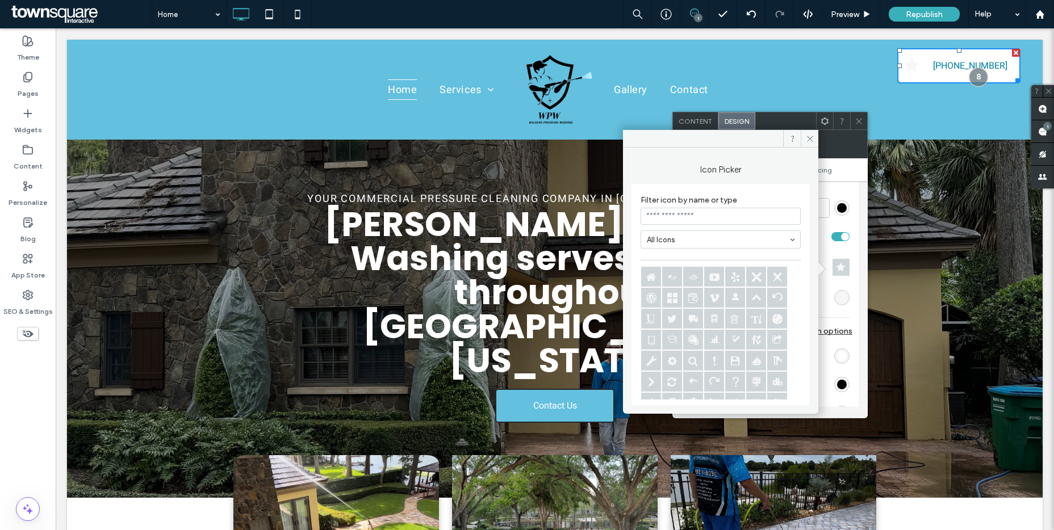
click at [694, 212] on input at bounding box center [720, 216] width 160 height 17
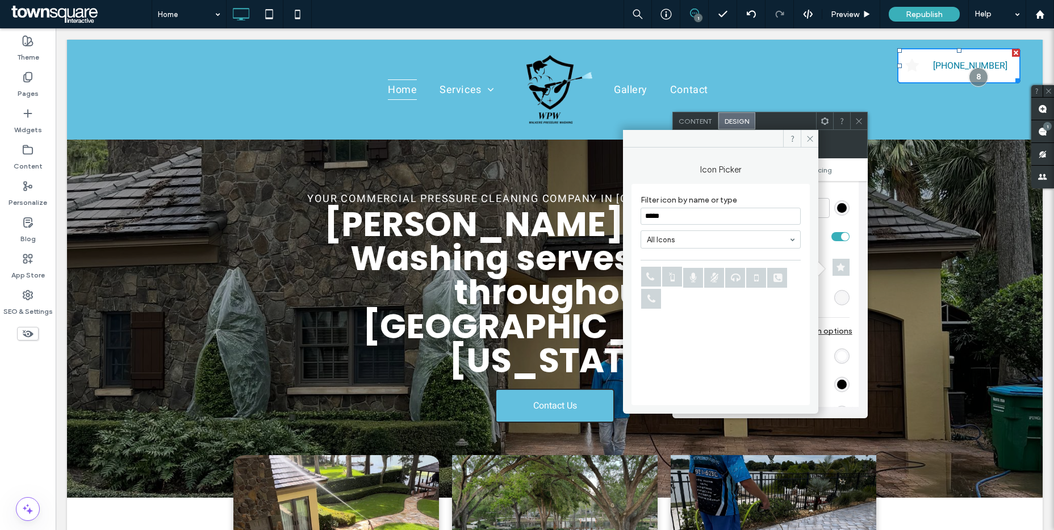
type input "*****"
click at [652, 282] on icon at bounding box center [651, 277] width 20 height 20
click at [808, 138] on icon at bounding box center [810, 139] width 9 height 9
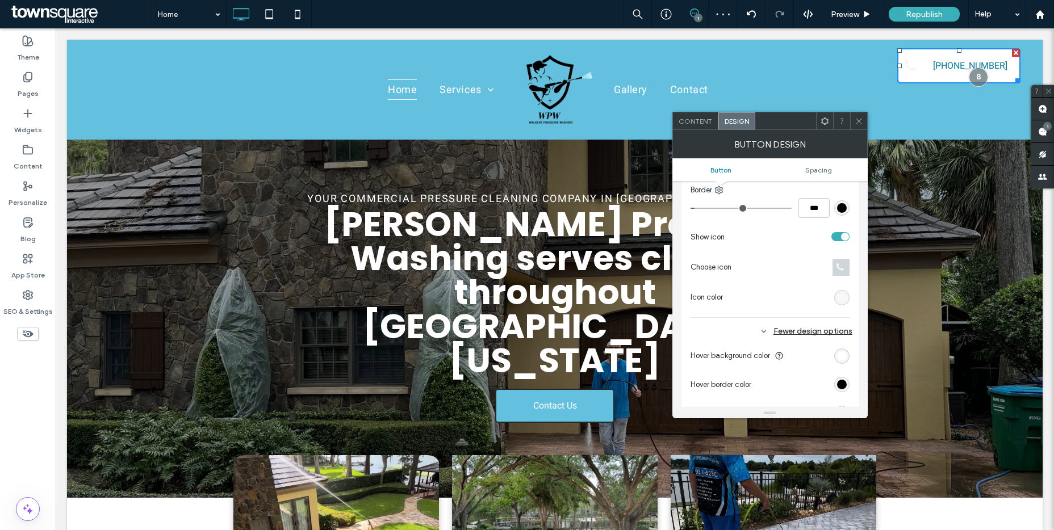
click at [838, 293] on div "rgb(247, 247, 247)" at bounding box center [842, 298] width 10 height 10
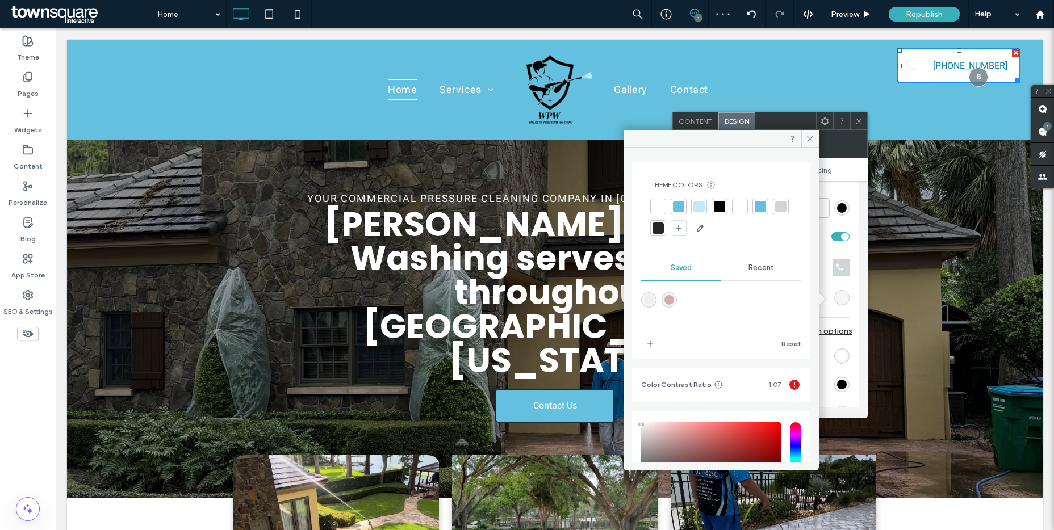
click at [720, 207] on div at bounding box center [719, 206] width 11 height 11
click at [806, 137] on icon at bounding box center [810, 139] width 9 height 9
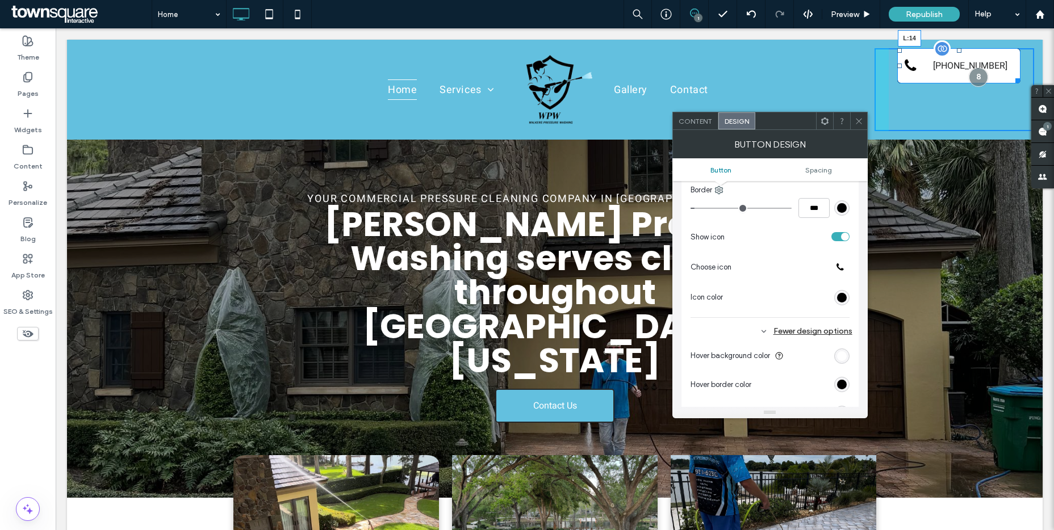
click at [897, 67] on div at bounding box center [899, 66] width 5 height 5
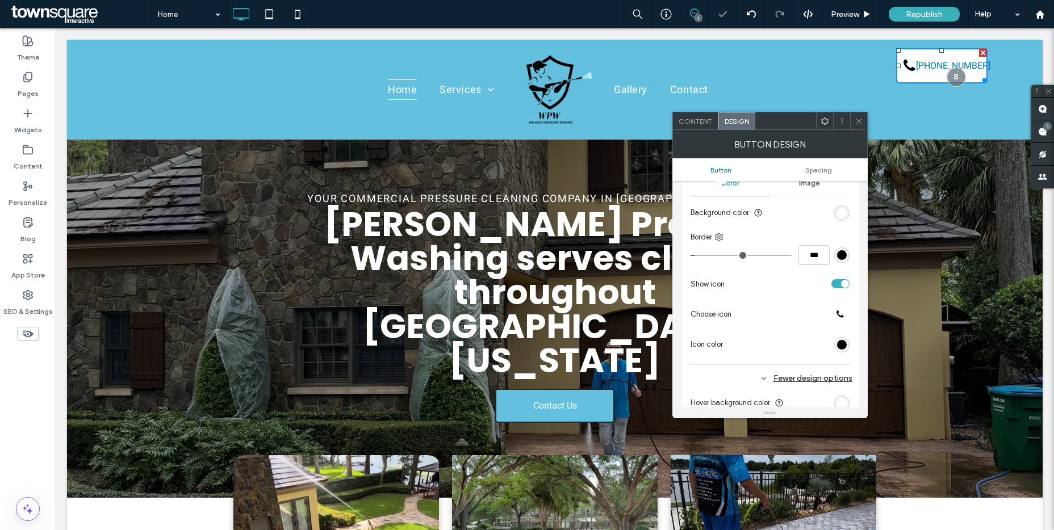
scroll to position [251, 0]
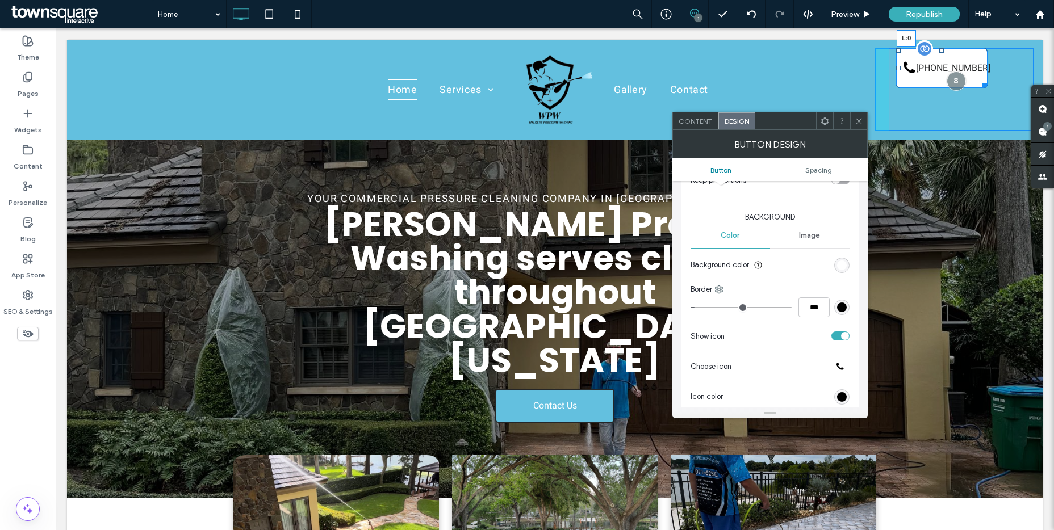
click at [896, 66] on div at bounding box center [898, 68] width 5 height 5
drag, startPoint x: 936, startPoint y: 96, endPoint x: 971, endPoint y: 78, distance: 39.1
click at [947, 79] on div at bounding box center [943, 83] width 9 height 9
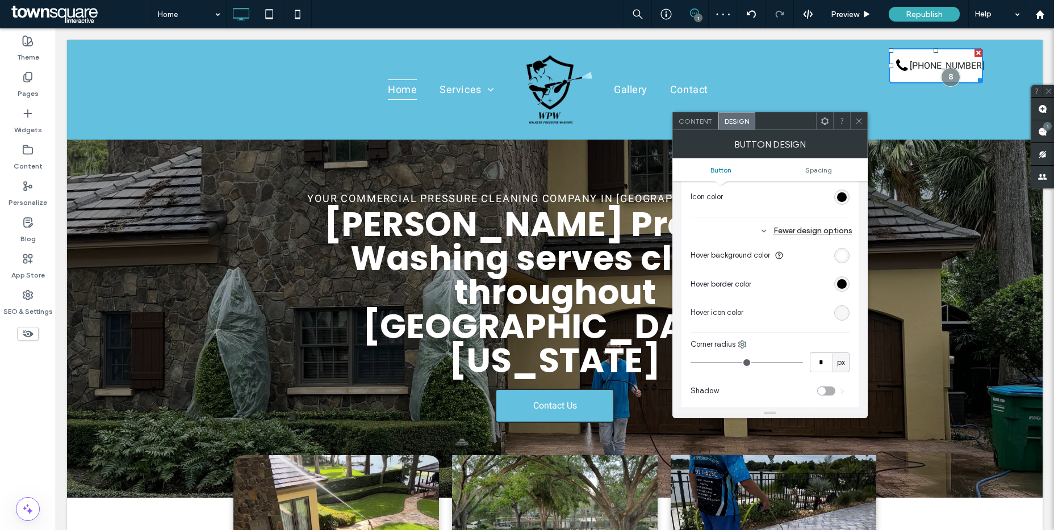
scroll to position [454, 0]
click at [853, 12] on span "Preview" at bounding box center [844, 15] width 28 height 10
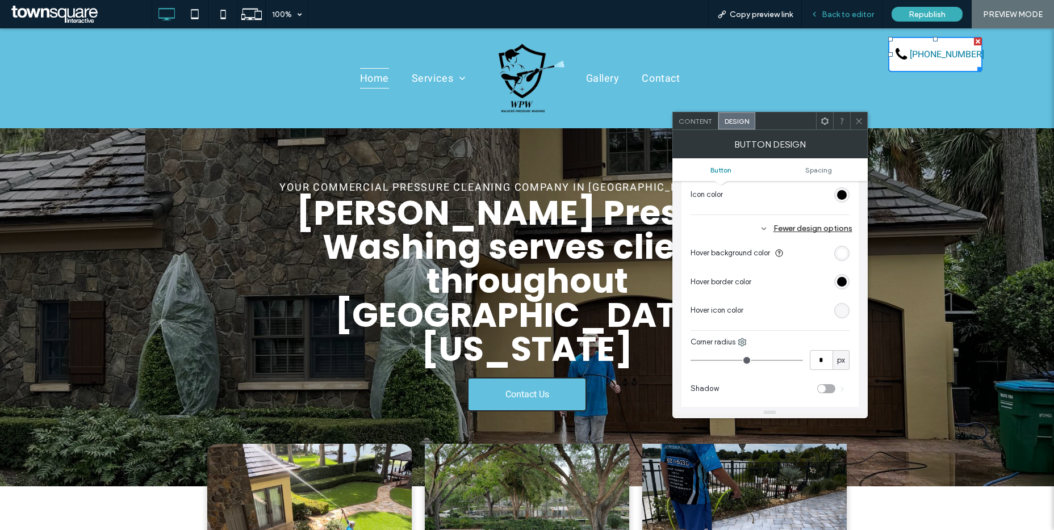
click at [853, 16] on span "Back to editor" at bounding box center [847, 15] width 52 height 10
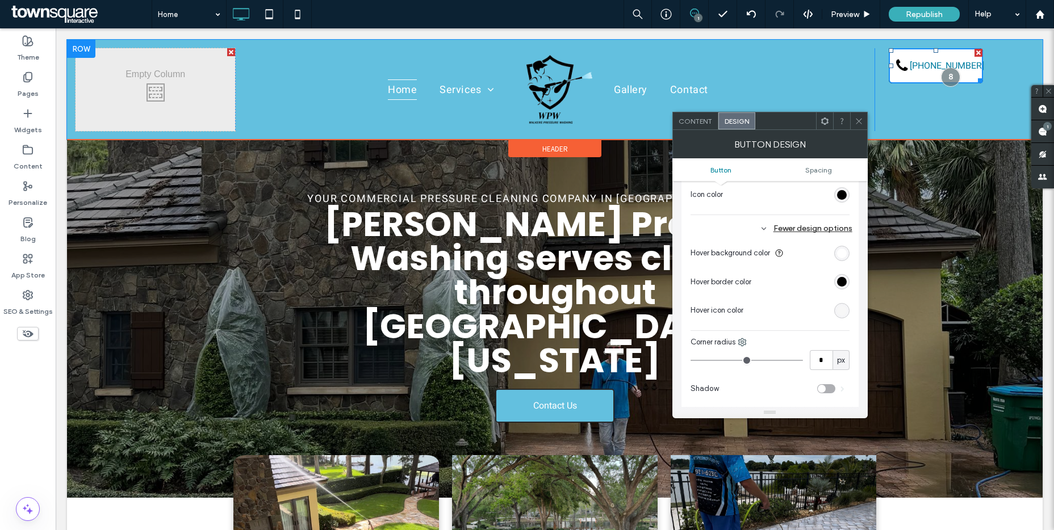
click at [925, 99] on div "Click To Paste Click To Paste [PHONE_NUMBER]" at bounding box center [954, 89] width 160 height 83
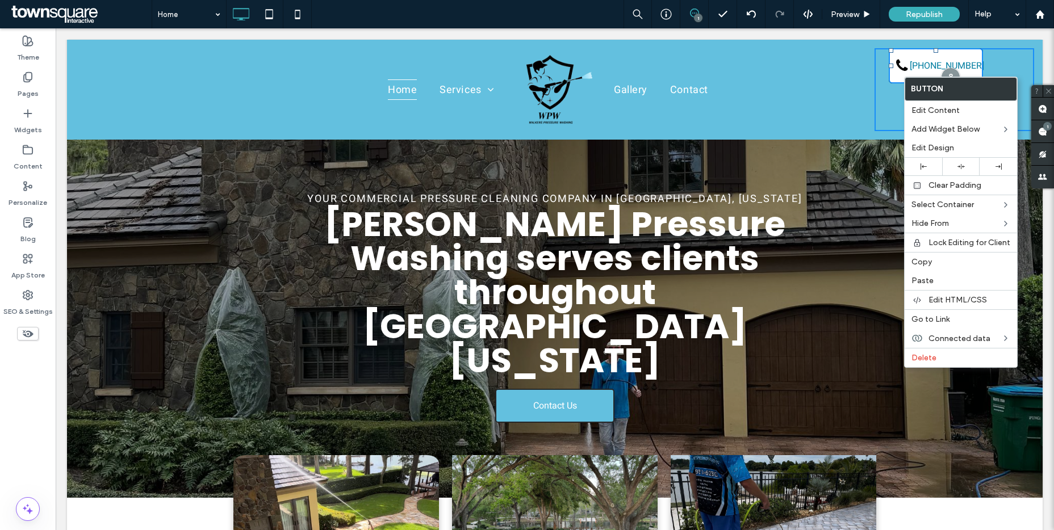
click at [885, 105] on div "Click To Paste Click To Paste [PHONE_NUMBER]" at bounding box center [954, 89] width 160 height 83
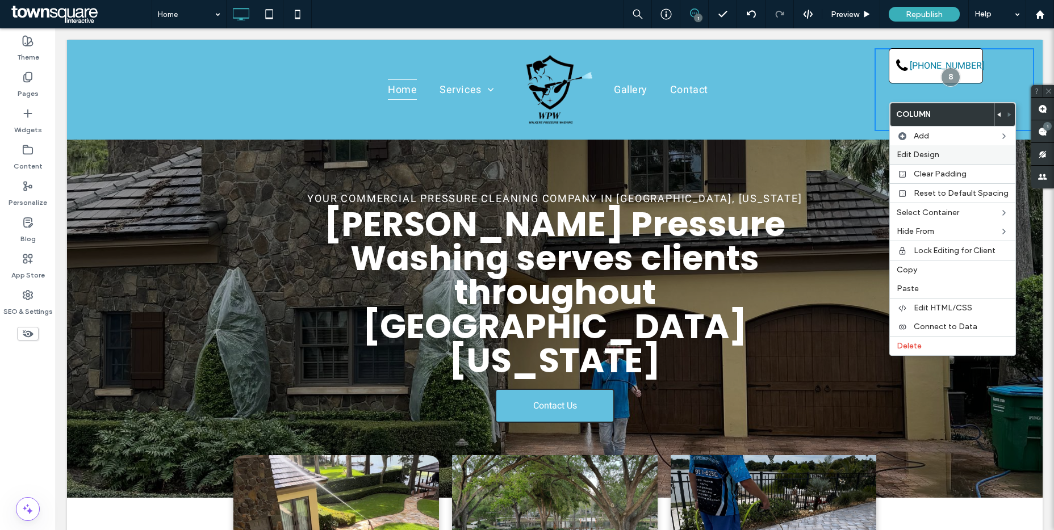
click at [920, 157] on span "Edit Design" at bounding box center [917, 155] width 43 height 10
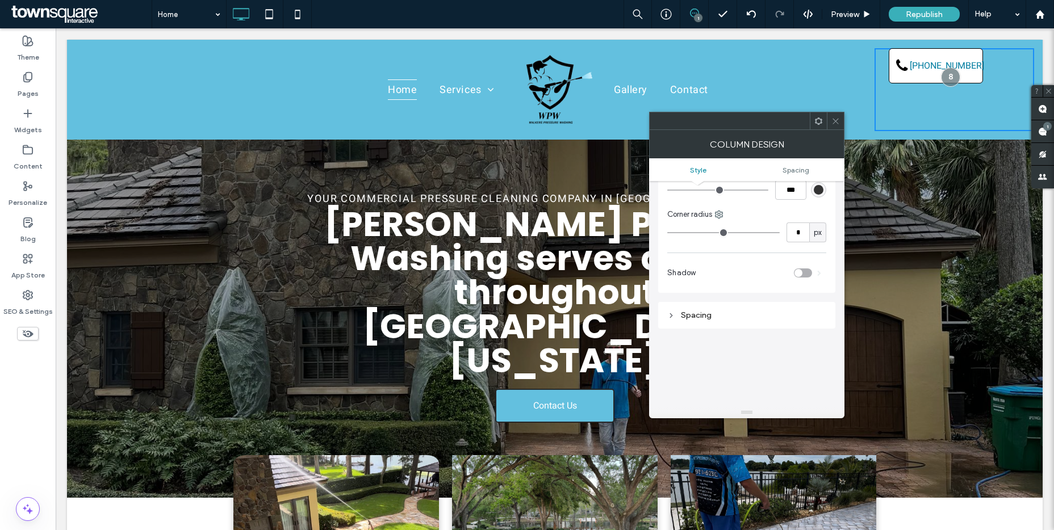
scroll to position [130, 0]
click at [702, 302] on div "Spacing" at bounding box center [746, 304] width 159 height 10
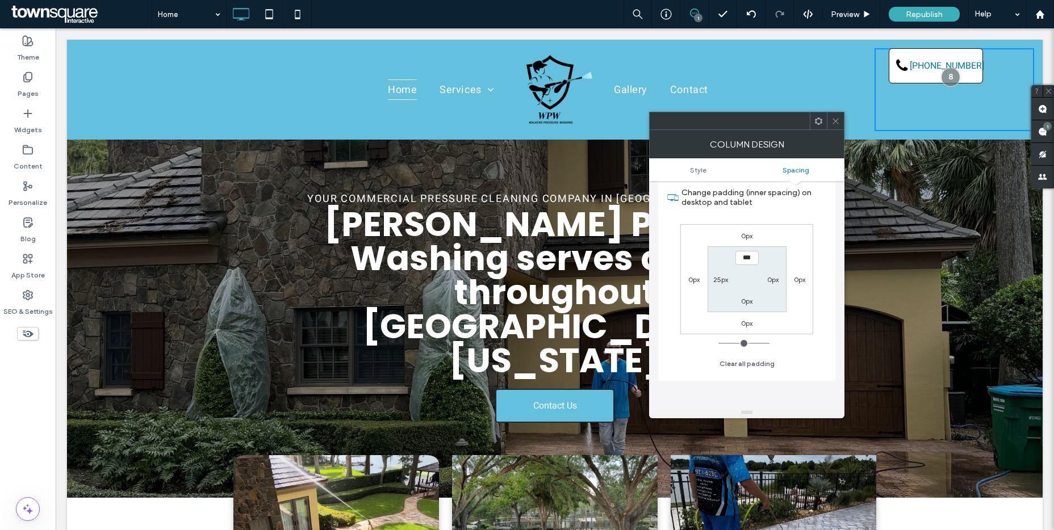
scroll to position [271, 0]
click at [745, 230] on label "0px" at bounding box center [746, 230] width 11 height 9
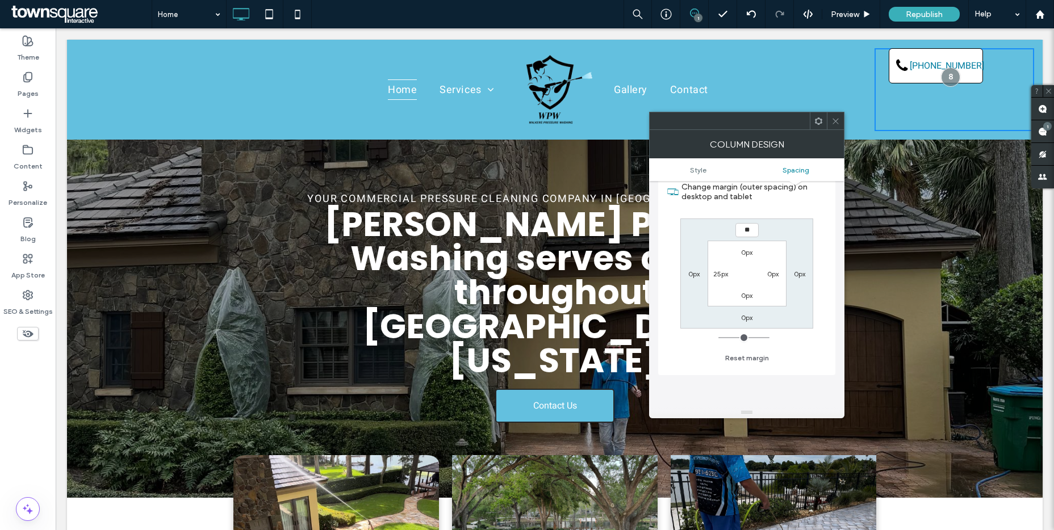
type input "**"
type input "****"
click at [744, 316] on label "0px" at bounding box center [746, 317] width 11 height 9
type input "*"
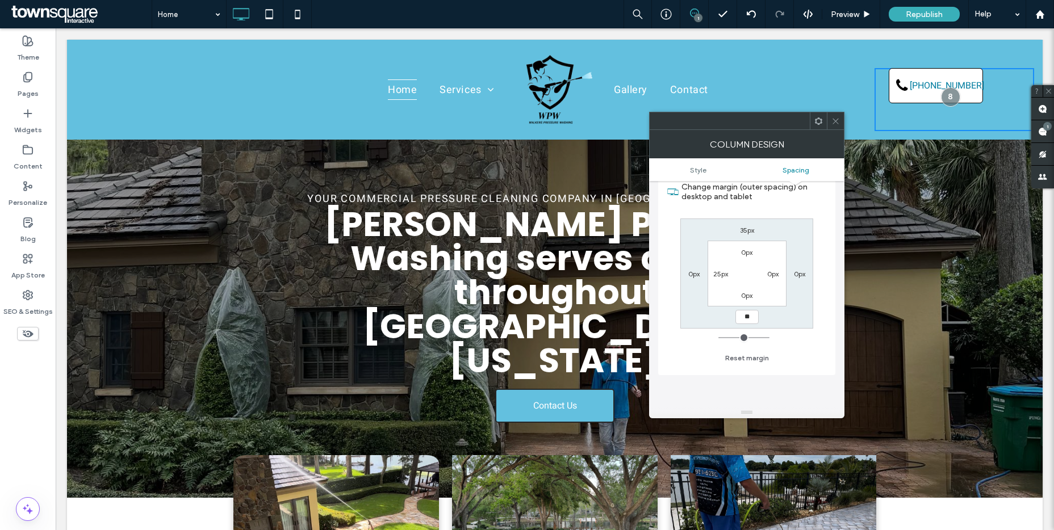
type input "**"
type input "****"
click at [834, 119] on icon at bounding box center [835, 121] width 9 height 9
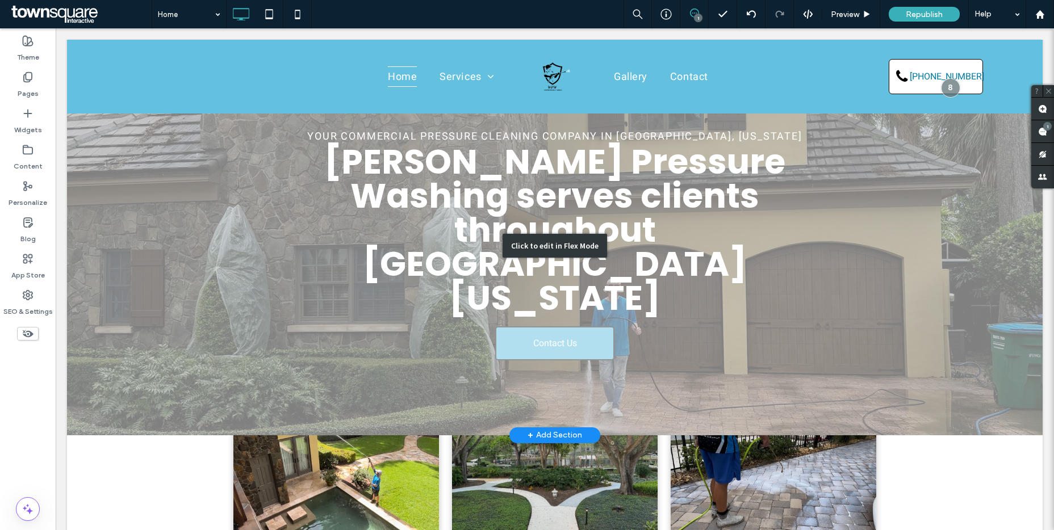
scroll to position [0, 0]
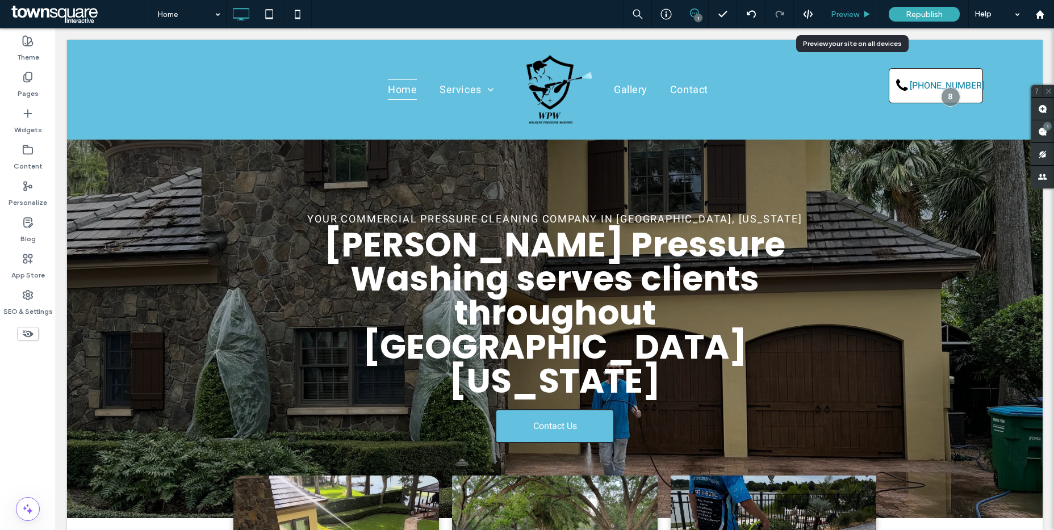
click at [845, 16] on span "Preview" at bounding box center [844, 15] width 28 height 10
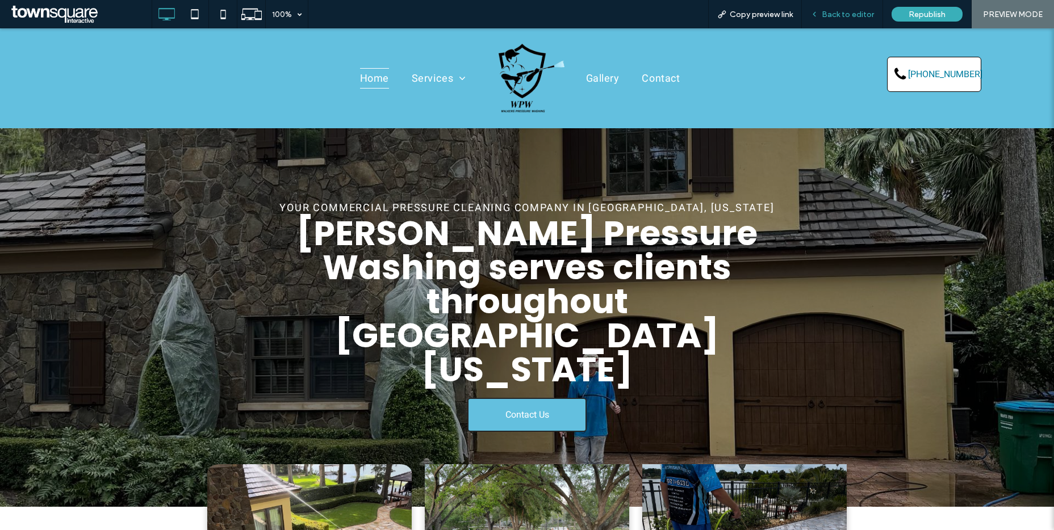
click at [849, 16] on span "Back to editor" at bounding box center [847, 15] width 52 height 10
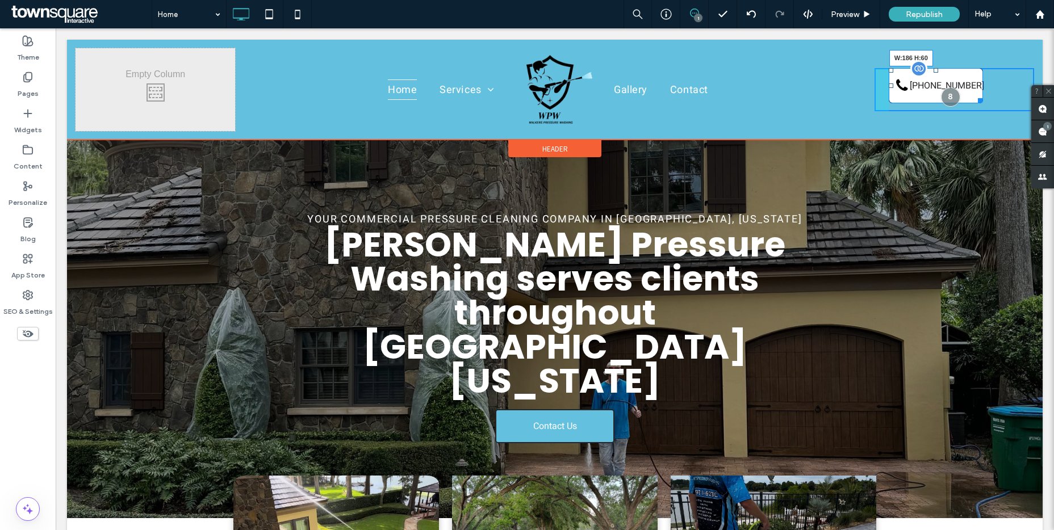
drag, startPoint x: 974, startPoint y: 100, endPoint x: 985, endPoint y: 99, distance: 11.4
click at [982, 99] on div at bounding box center [978, 98] width 9 height 9
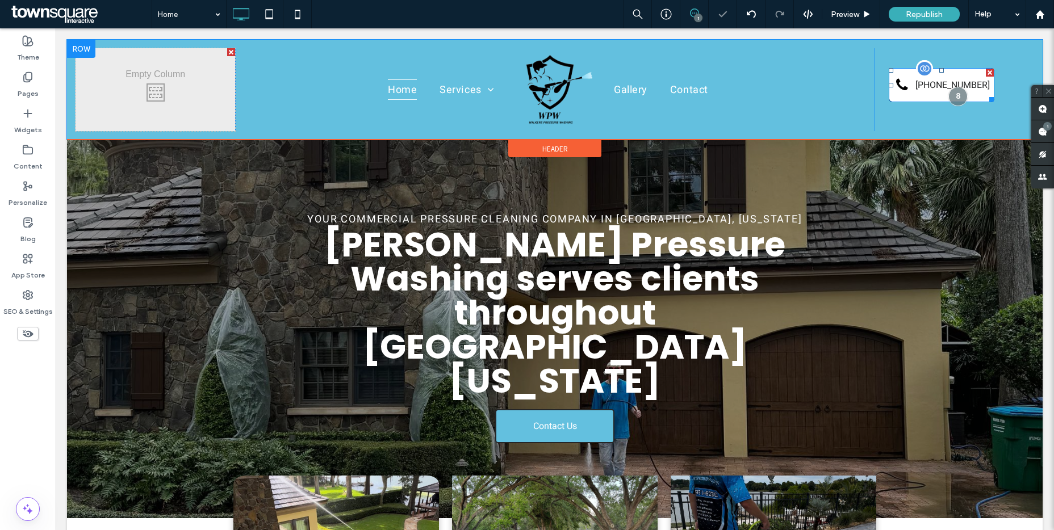
click at [979, 92] on link "[PHONE_NUMBER]" at bounding box center [941, 85] width 106 height 34
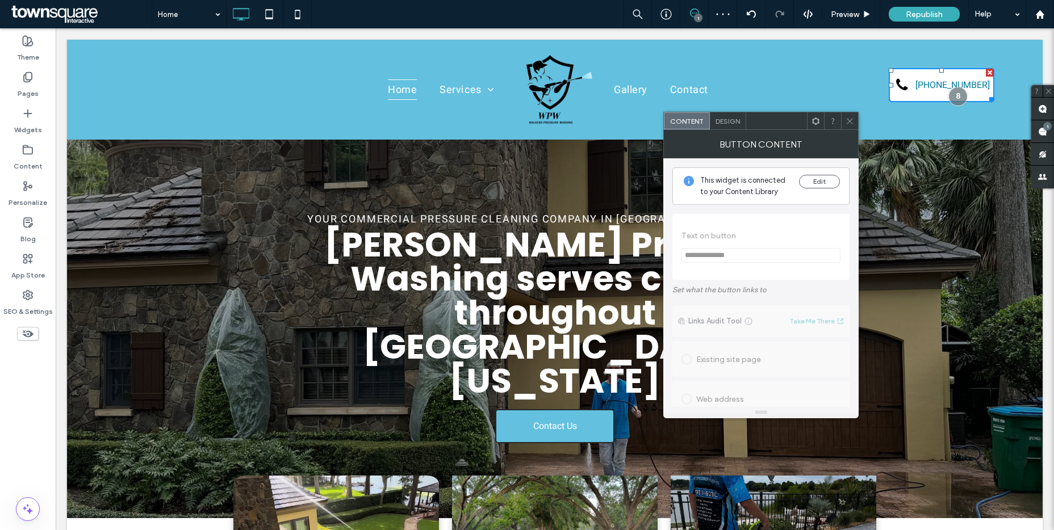
click at [720, 124] on span "Design" at bounding box center [727, 121] width 24 height 9
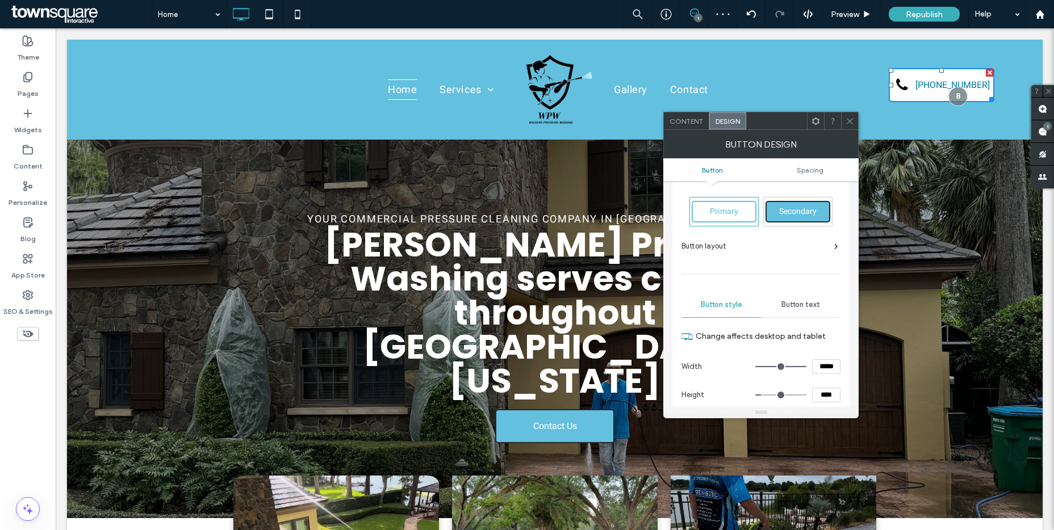
scroll to position [20, 0]
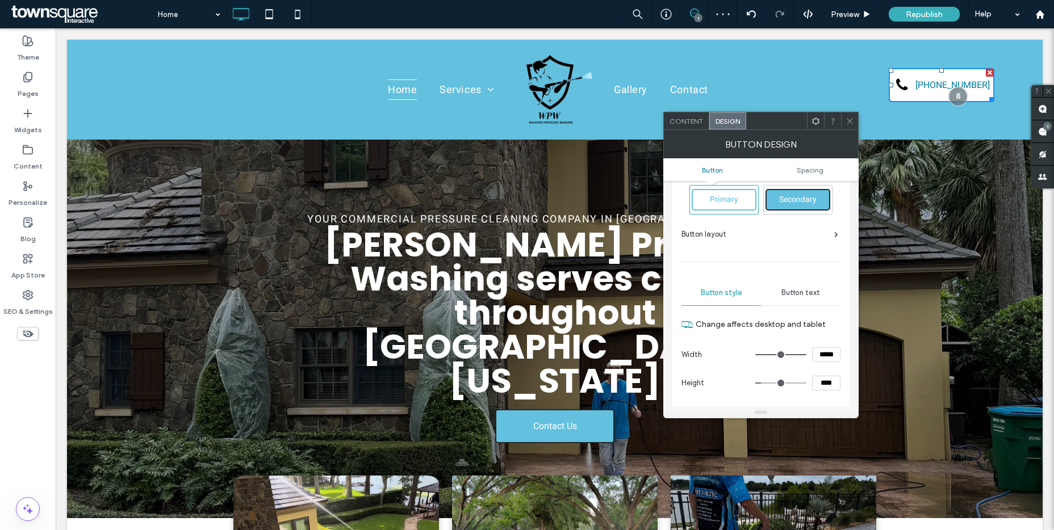
click at [801, 293] on span "Button text" at bounding box center [800, 292] width 39 height 9
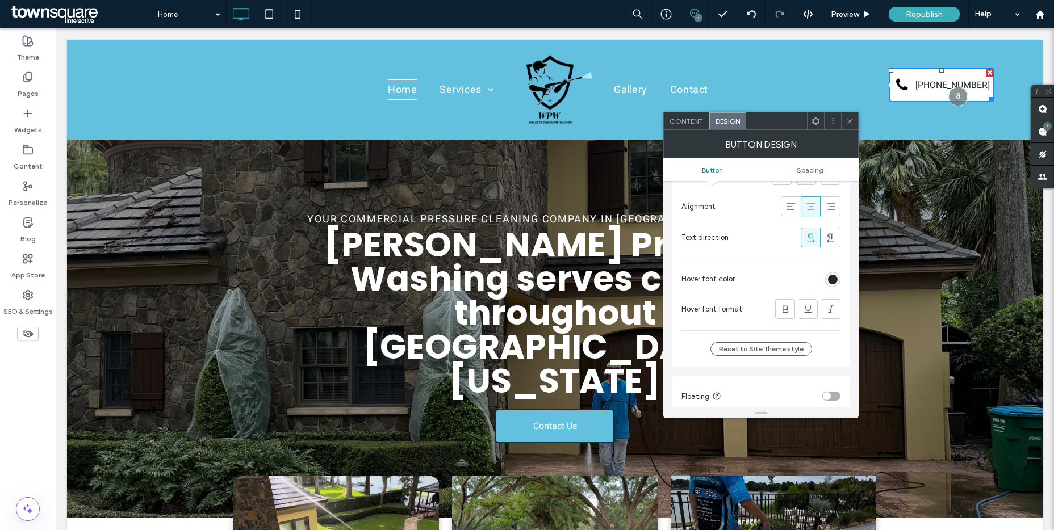
scroll to position [182, 0]
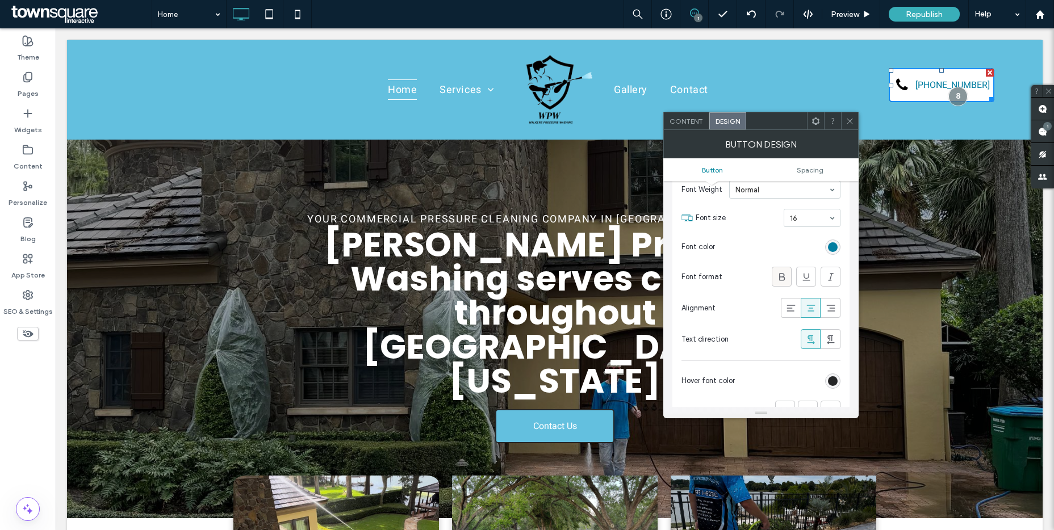
click at [783, 281] on icon at bounding box center [781, 276] width 11 height 11
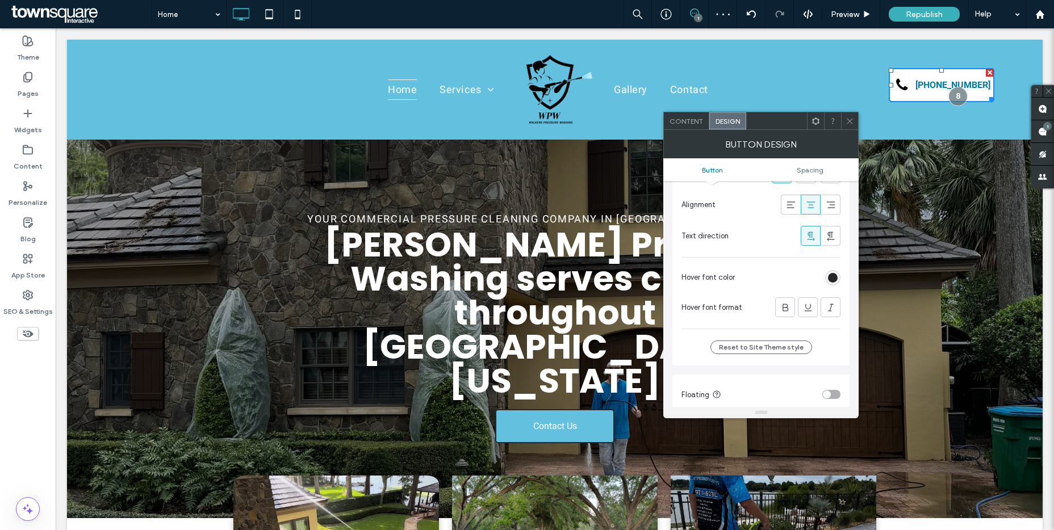
scroll to position [0, 0]
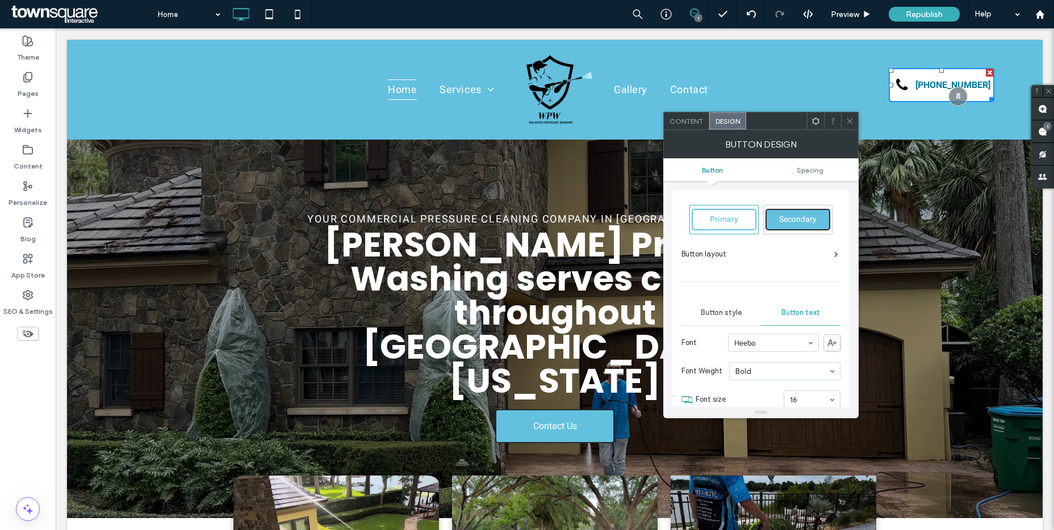
click at [683, 108] on ul "Gallery Contact" at bounding box center [730, 89] width 256 height 75
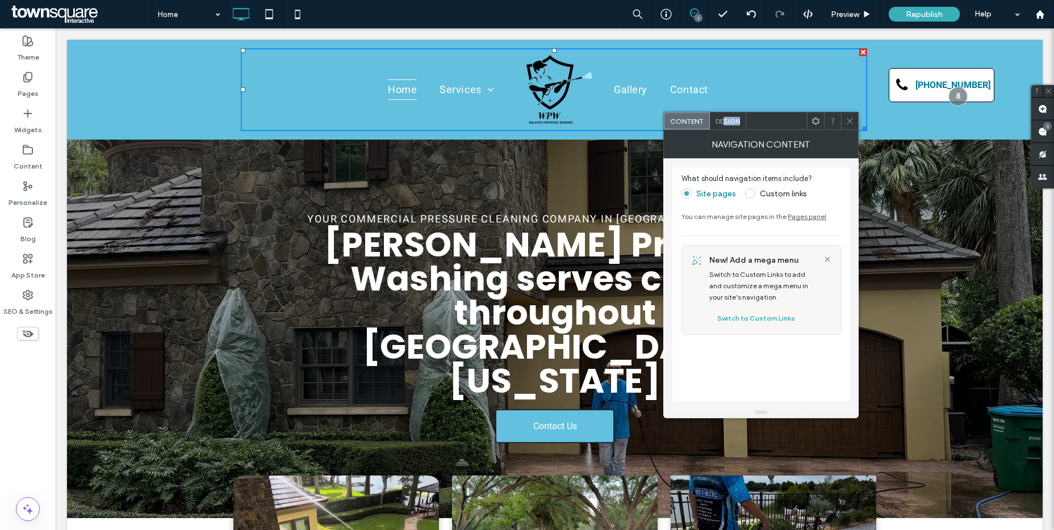
click at [723, 125] on div "Design" at bounding box center [728, 120] width 36 height 17
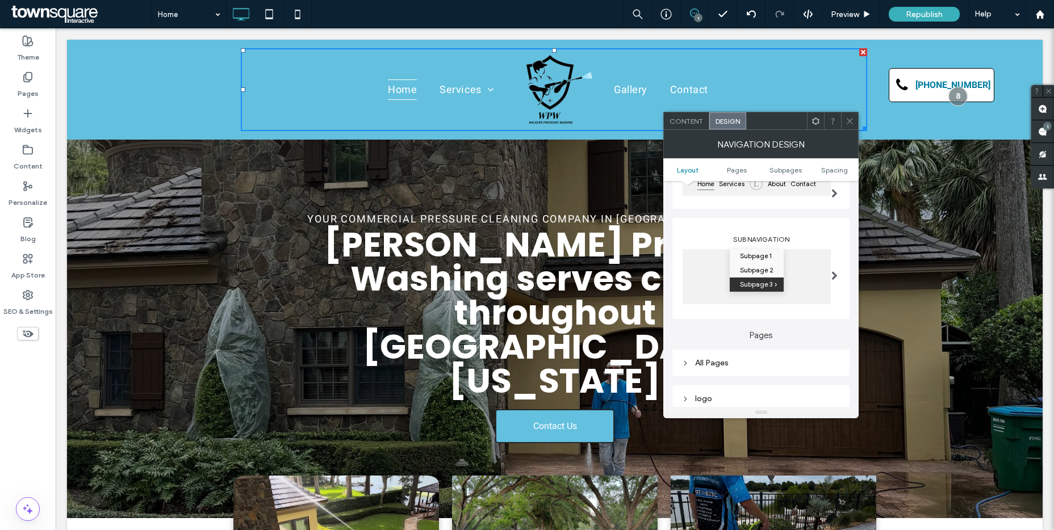
scroll to position [136, 0]
click at [845, 120] on icon at bounding box center [849, 121] width 9 height 9
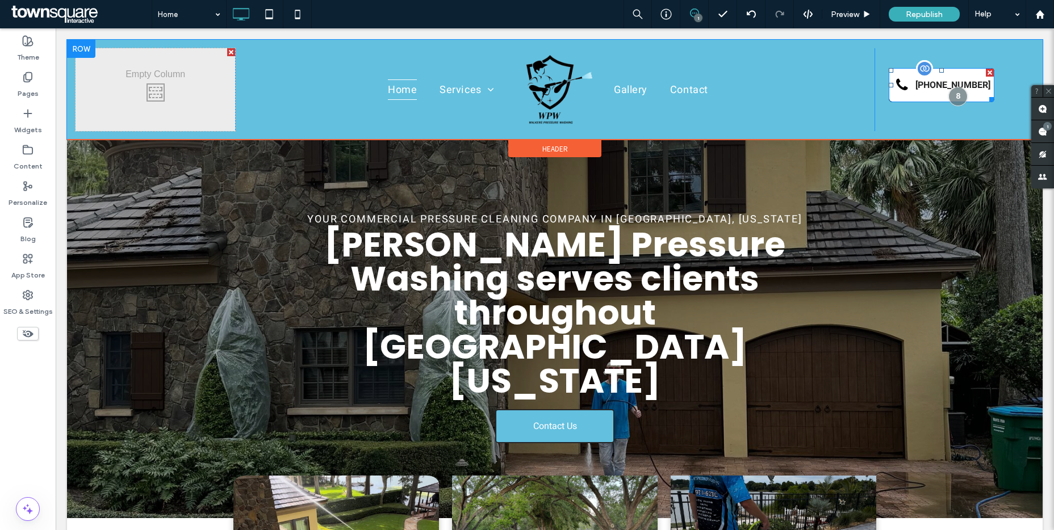
click at [908, 93] on span at bounding box center [903, 86] width 28 height 17
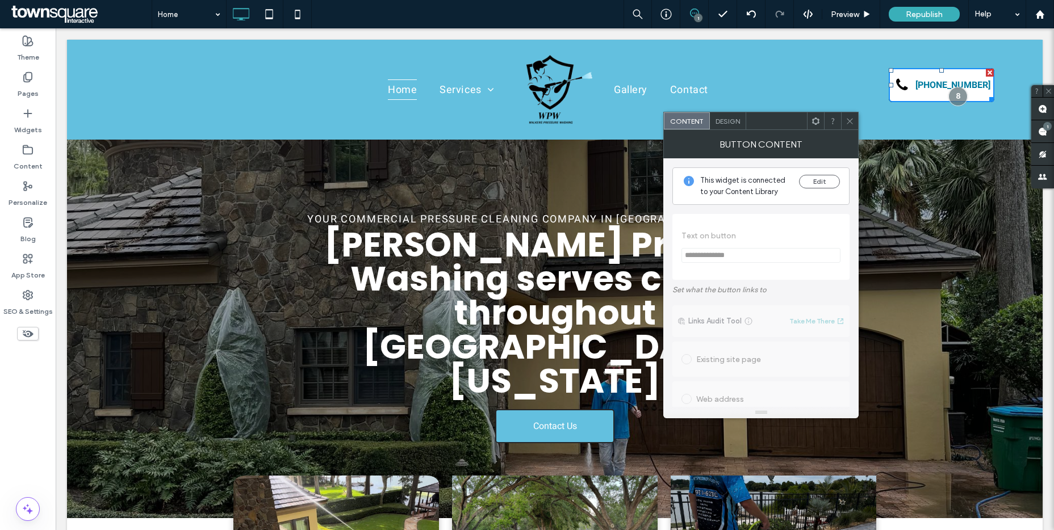
click at [742, 127] on div "Design" at bounding box center [728, 120] width 36 height 17
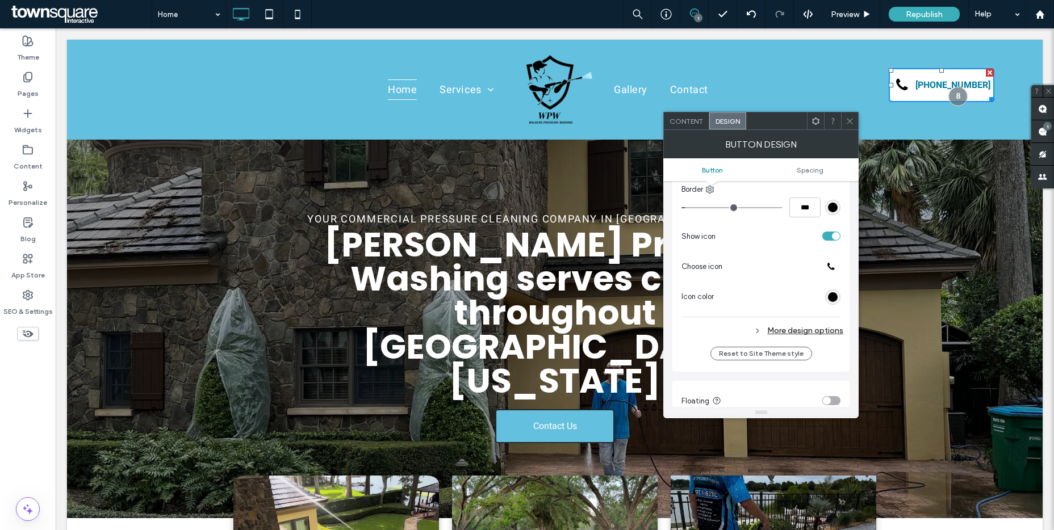
scroll to position [349, 0]
click at [832, 300] on div "rgb(0, 0, 0)" at bounding box center [833, 300] width 10 height 10
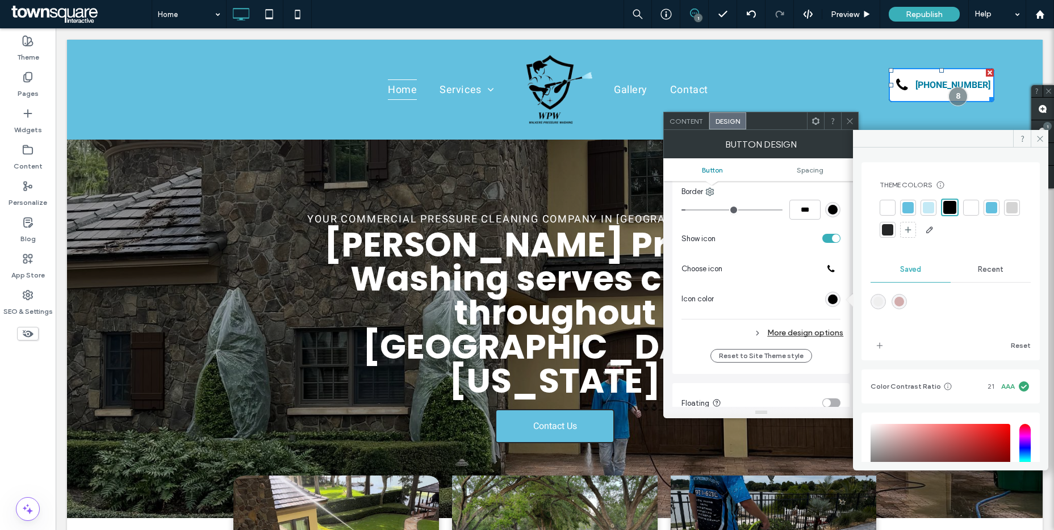
click at [907, 205] on div at bounding box center [907, 207] width 11 height 11
click at [987, 205] on div at bounding box center [990, 207] width 11 height 11
click at [988, 208] on div at bounding box center [990, 207] width 13 height 13
click at [950, 209] on div at bounding box center [948, 207] width 11 height 11
click at [987, 207] on div at bounding box center [990, 207] width 11 height 11
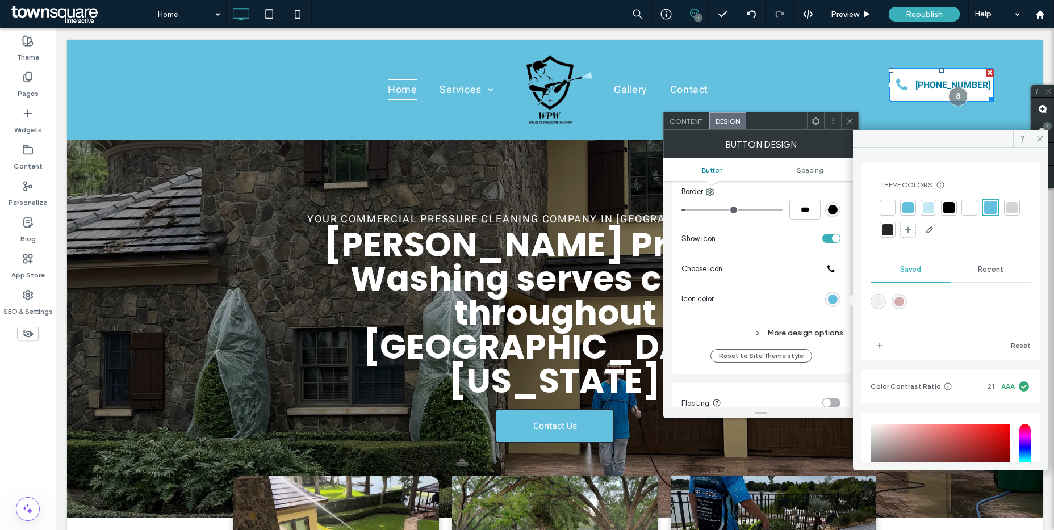
click at [947, 207] on div at bounding box center [948, 207] width 11 height 11
click at [851, 121] on icon at bounding box center [849, 121] width 9 height 9
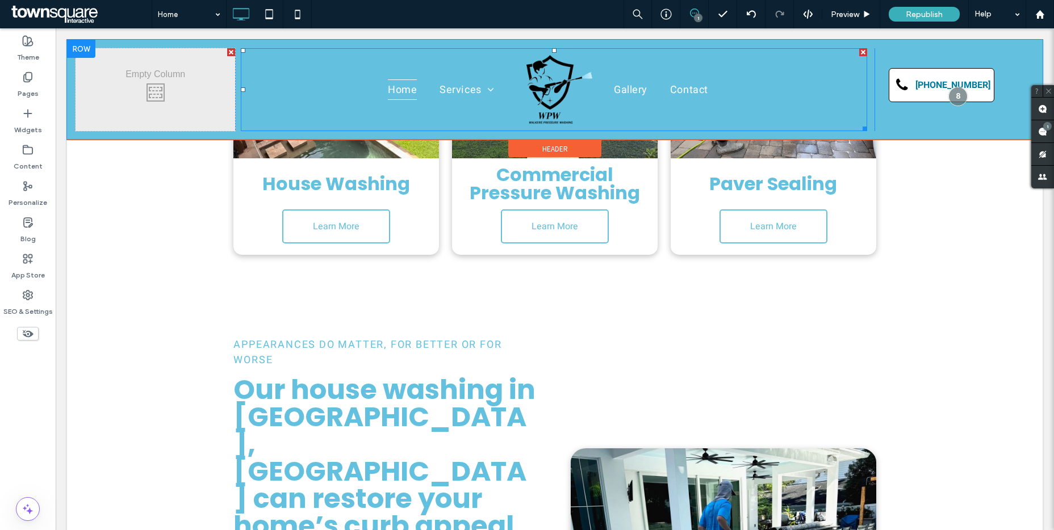
scroll to position [0, 0]
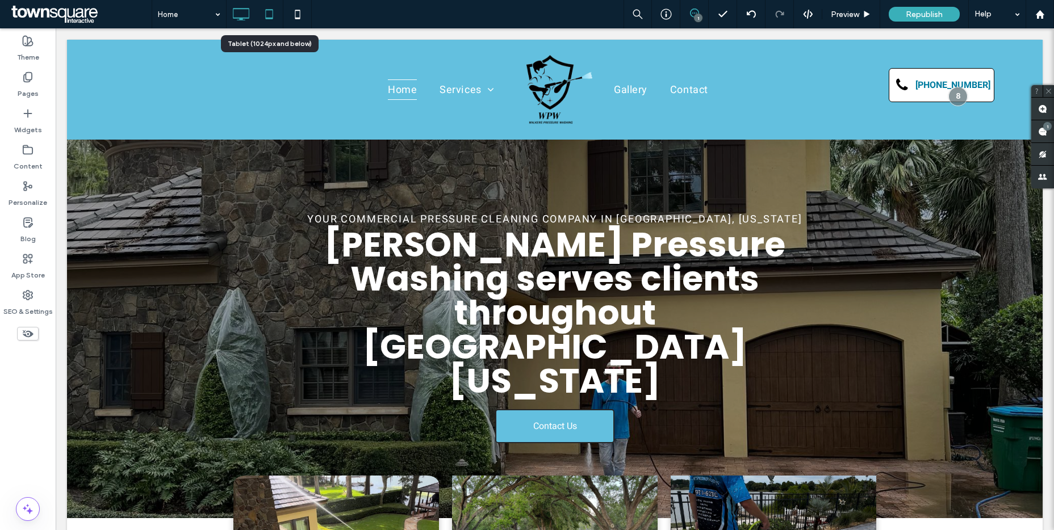
click at [266, 18] on use at bounding box center [268, 14] width 7 height 10
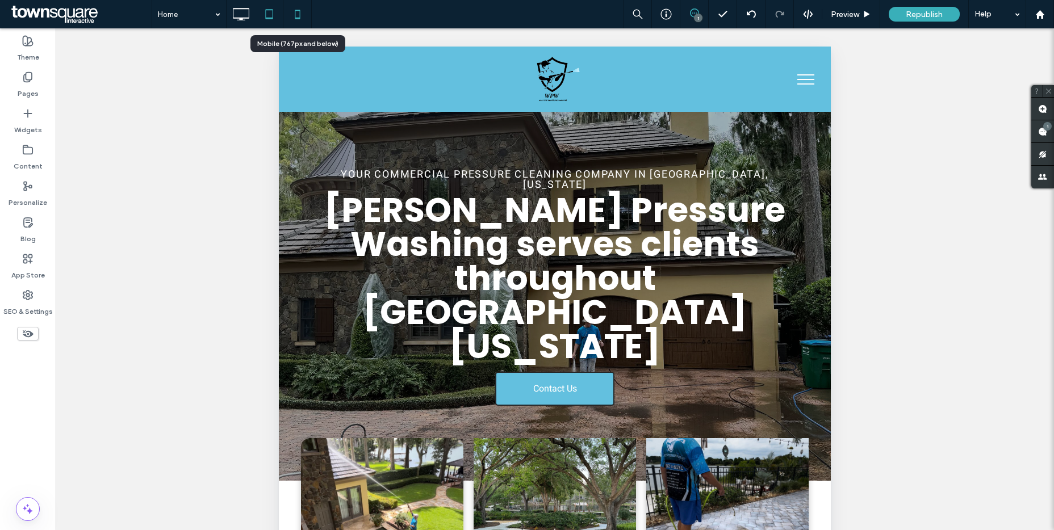
click at [300, 16] on icon at bounding box center [297, 14] width 23 height 23
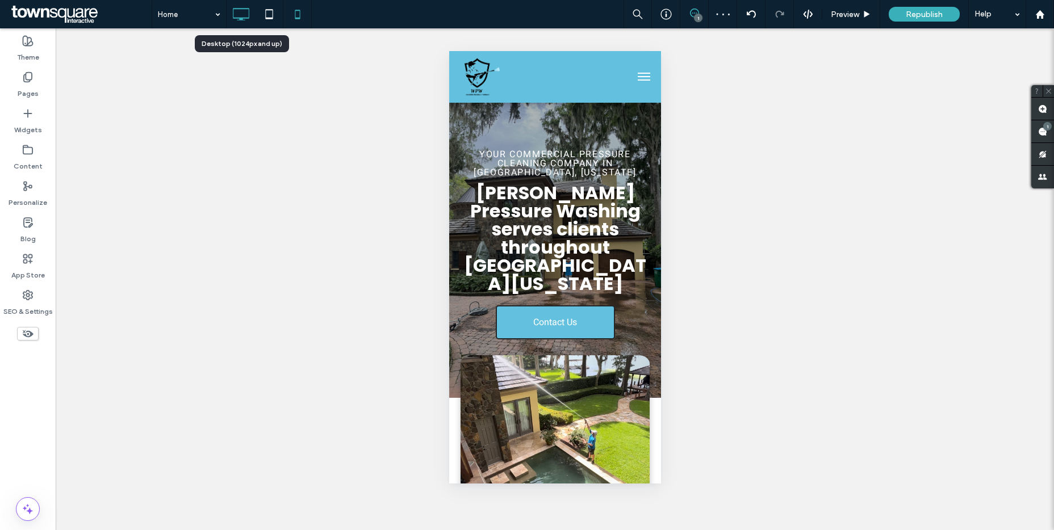
click at [248, 13] on icon at bounding box center [240, 14] width 23 height 23
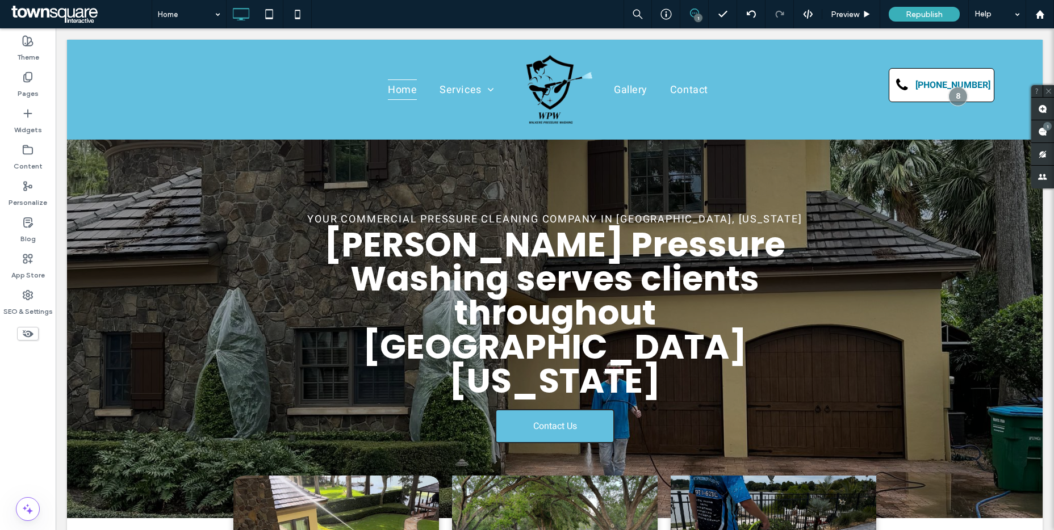
click at [699, 15] on div "1" at bounding box center [698, 18] width 9 height 9
click at [698, 18] on div "1" at bounding box center [698, 18] width 9 height 9
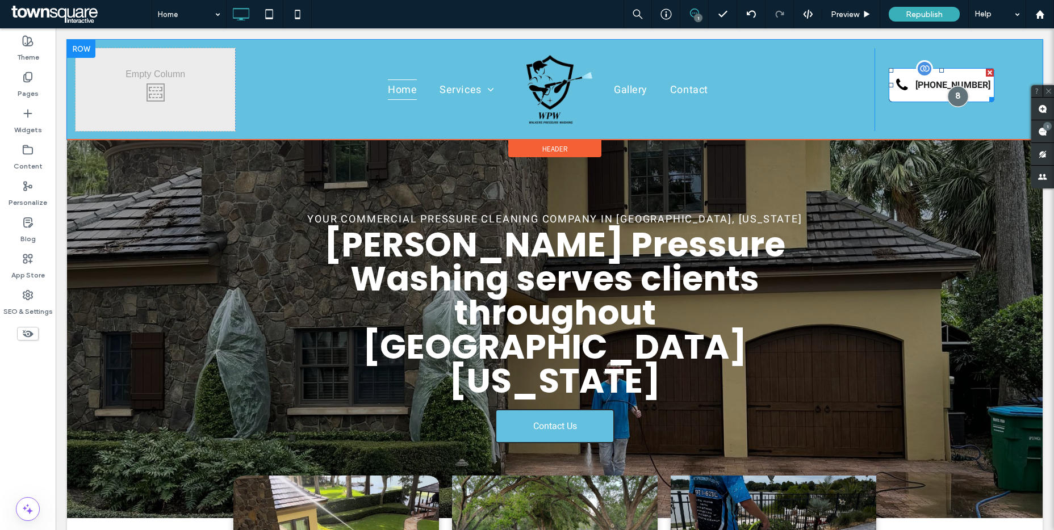
click at [947, 95] on div at bounding box center [957, 96] width 21 height 21
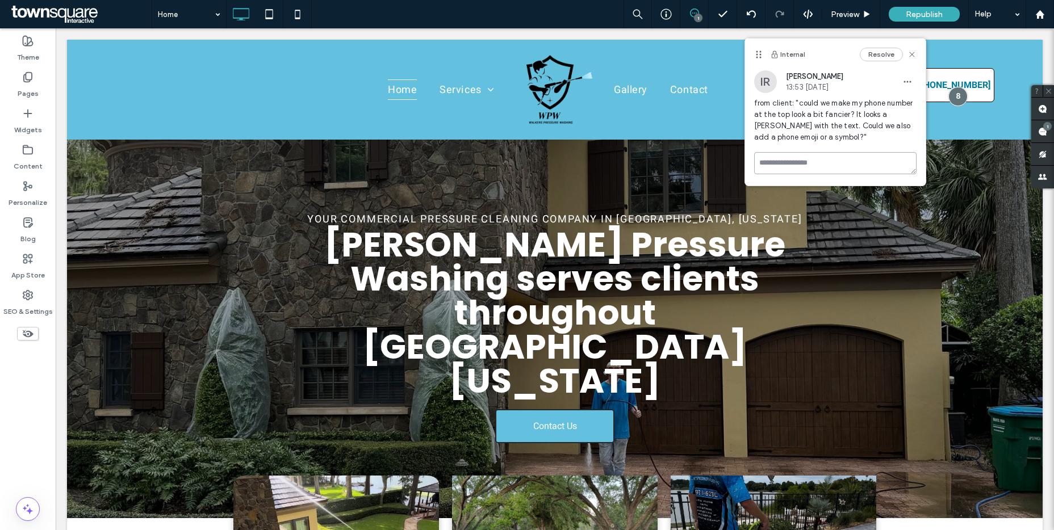
click at [870, 156] on textarea at bounding box center [835, 163] width 162 height 22
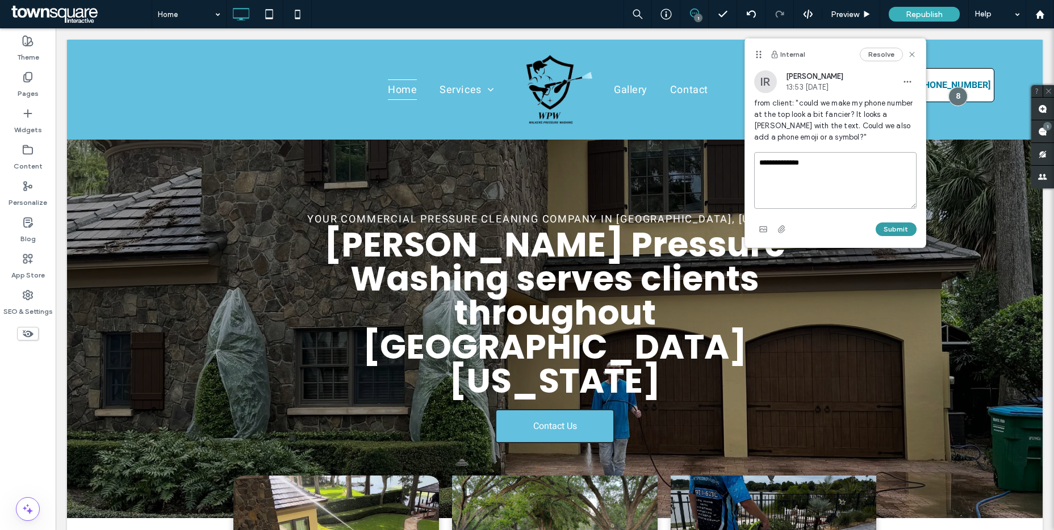
type textarea "**********"
click at [903, 227] on button "Submit" at bounding box center [895, 230] width 41 height 14
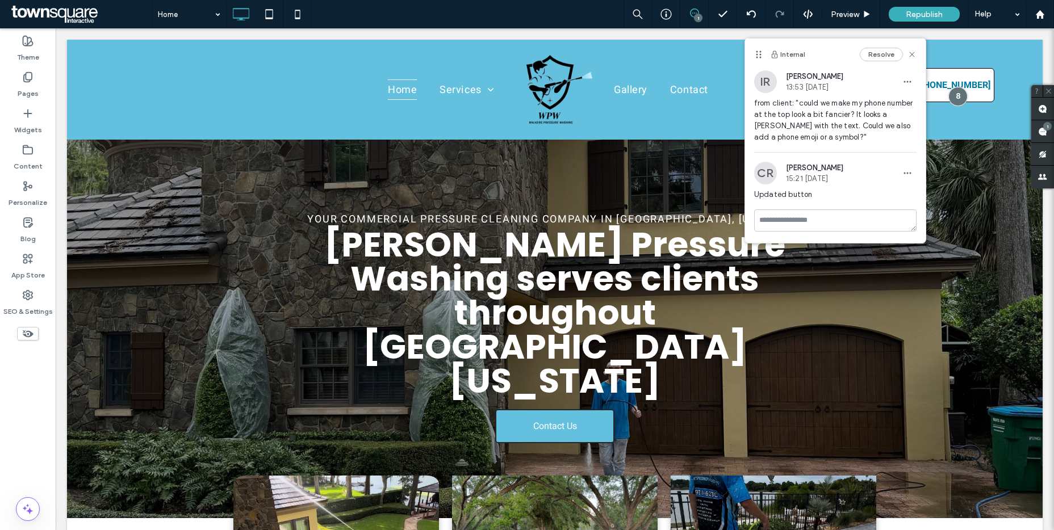
click at [879, 53] on button "Resolve" at bounding box center [880, 55] width 43 height 14
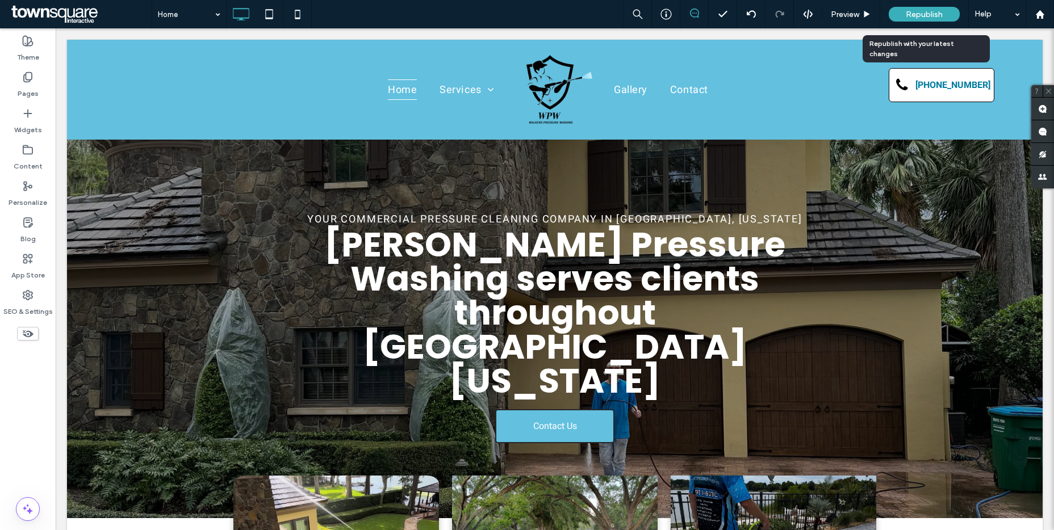
click at [908, 14] on span "Republish" at bounding box center [923, 15] width 37 height 10
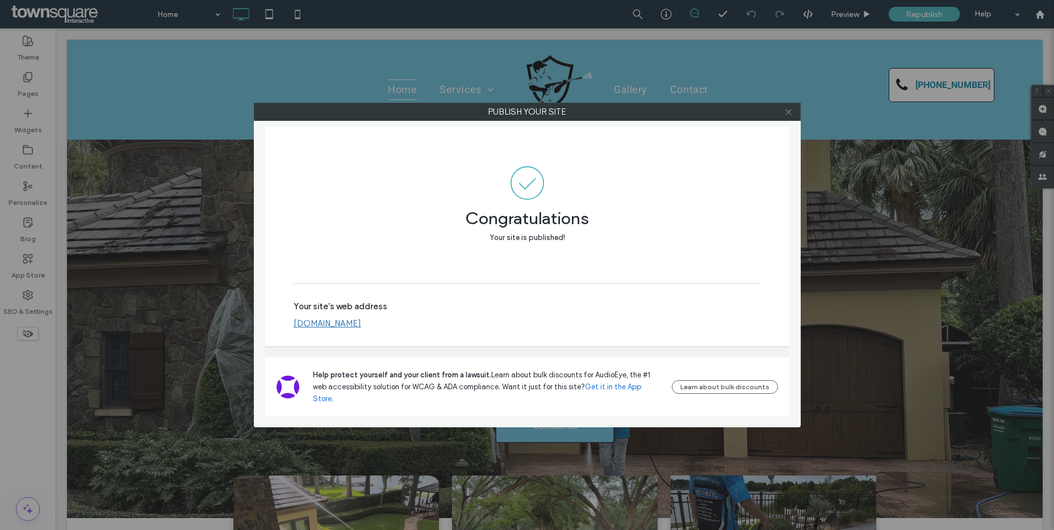
click at [788, 112] on icon at bounding box center [788, 112] width 9 height 9
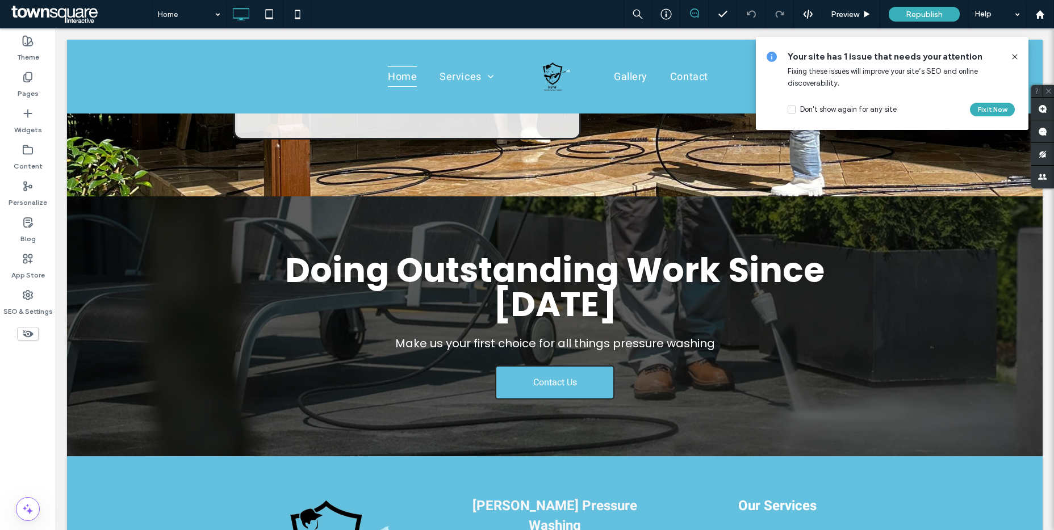
scroll to position [1990, 0]
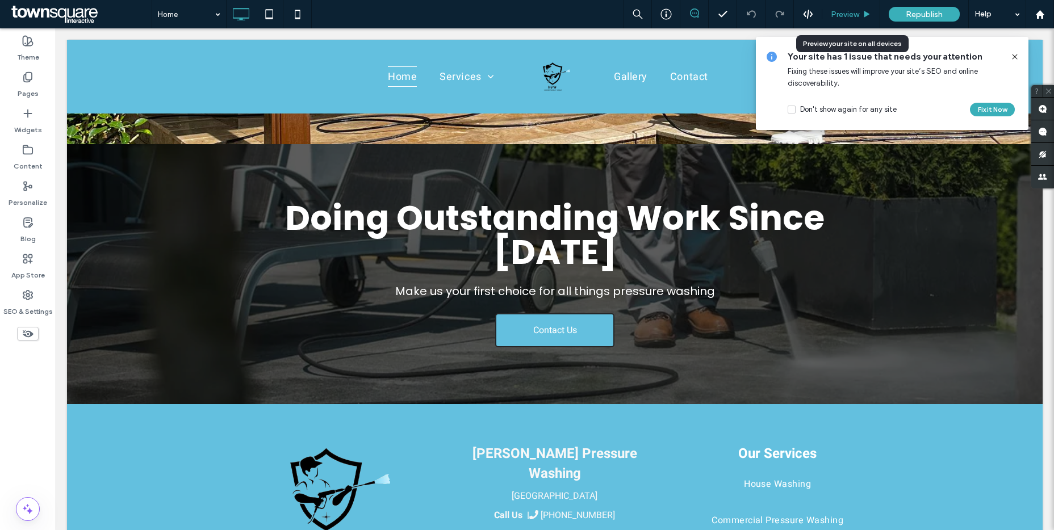
click at [843, 19] on div "Preview" at bounding box center [851, 14] width 58 height 28
click at [861, 20] on div "Preview" at bounding box center [851, 14] width 58 height 28
drag, startPoint x: 862, startPoint y: 15, endPoint x: 808, endPoint y: 3, distance: 54.7
click at [862, 15] on div "Preview" at bounding box center [850, 15] width 57 height 10
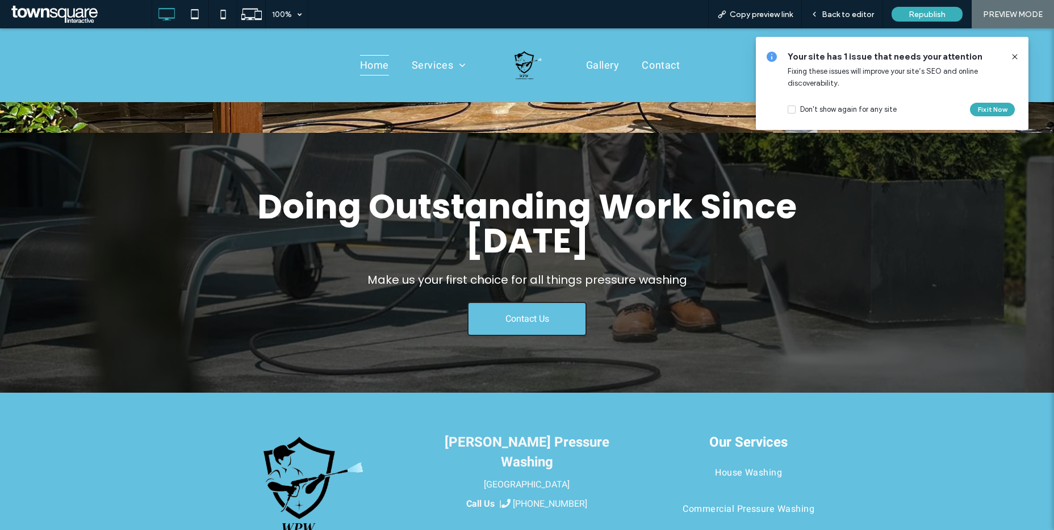
scroll to position [1967, 0]
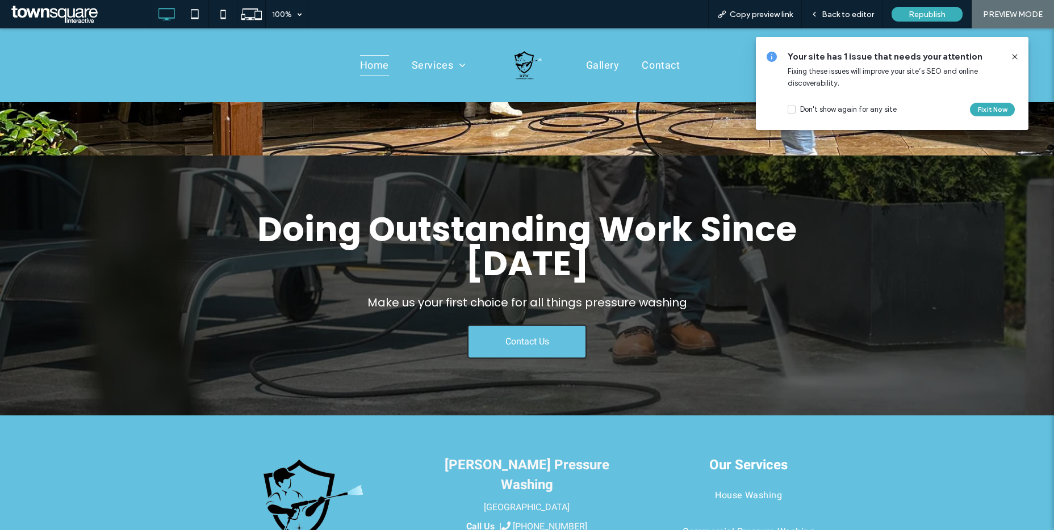
drag, startPoint x: 486, startPoint y: 495, endPoint x: 551, endPoint y: 494, distance: 64.7
copy p "[PERSON_NAME] Pressure Washing"
click at [846, 12] on span "Back to editor" at bounding box center [847, 15] width 52 height 10
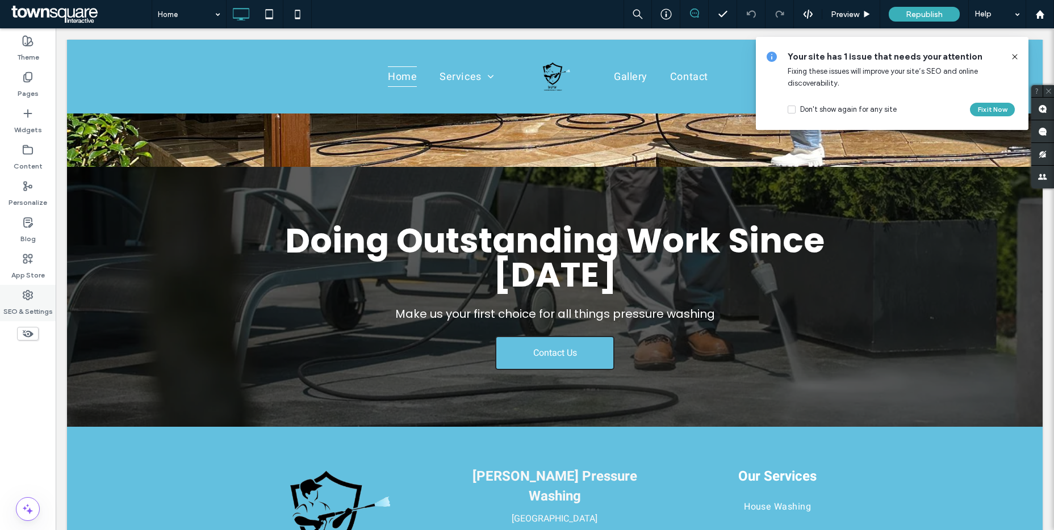
click at [26, 303] on label "SEO & Settings" at bounding box center [27, 309] width 49 height 16
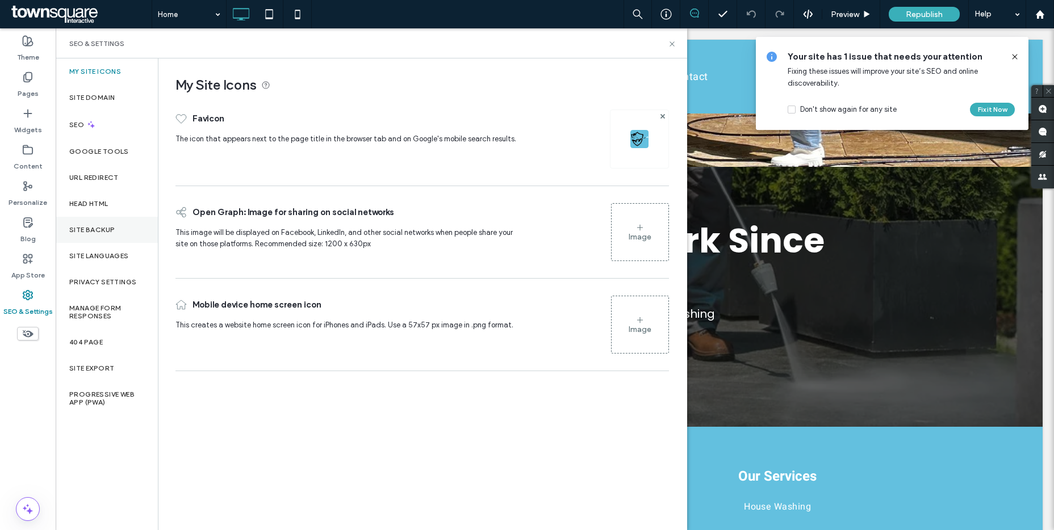
click at [88, 229] on label "Site Backup" at bounding box center [91, 230] width 45 height 8
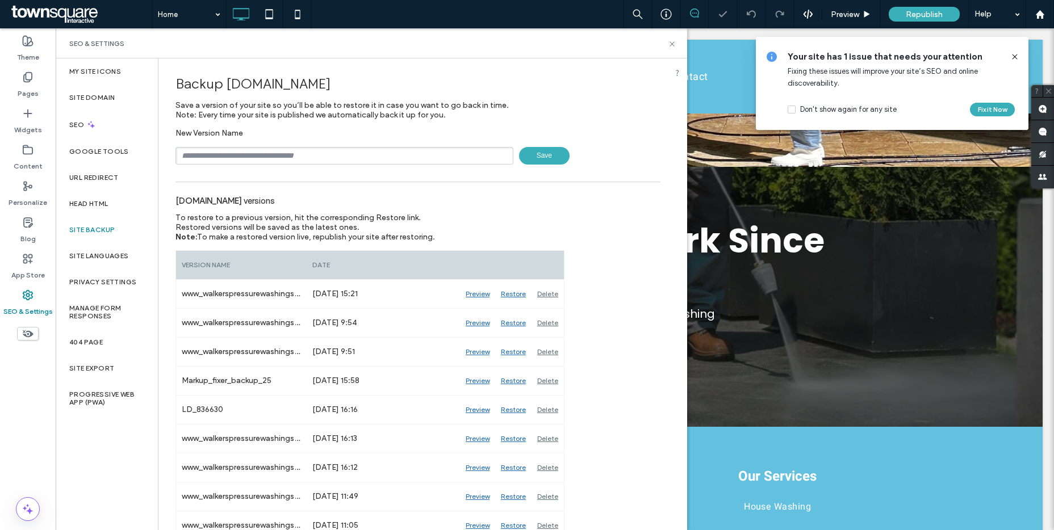
click at [207, 159] on input "text" at bounding box center [344, 156] width 338 height 18
click at [211, 155] on input "text" at bounding box center [344, 156] width 338 height 18
type input "**********"
click at [535, 151] on span "Save" at bounding box center [544, 156] width 51 height 18
